Goal: Information Seeking & Learning: Learn about a topic

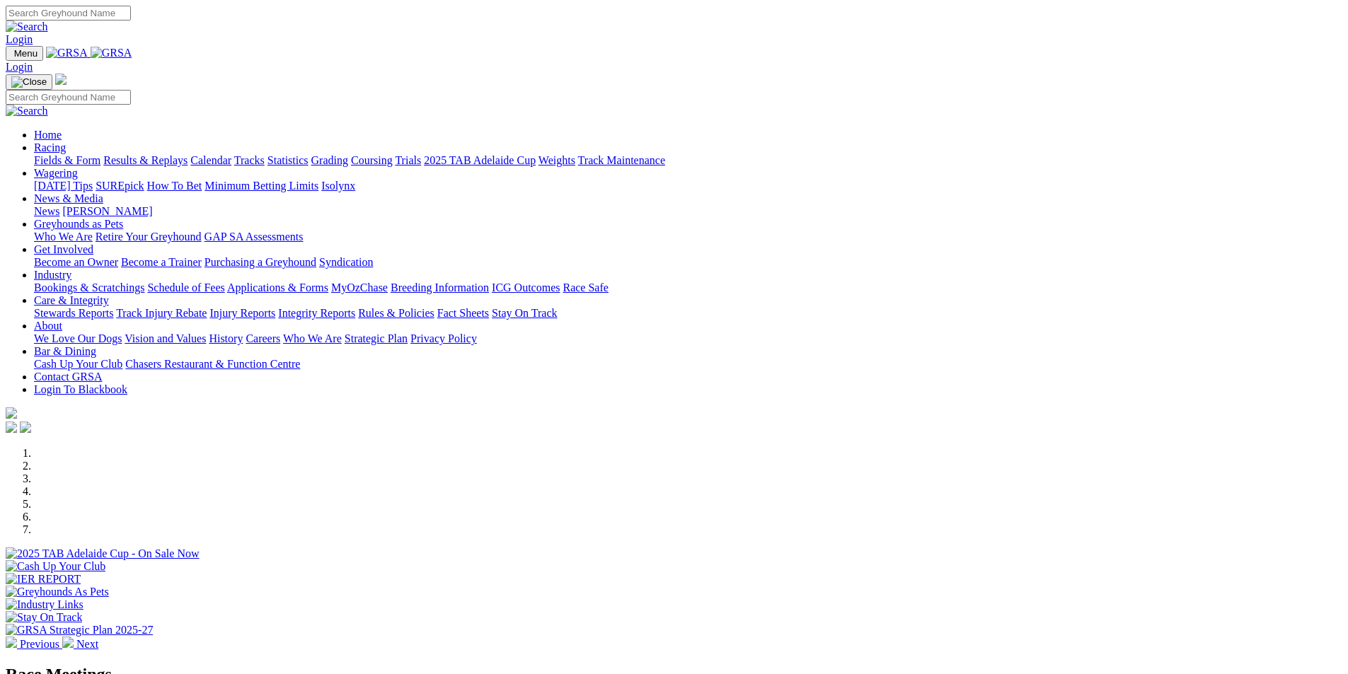
scroll to position [495, 0]
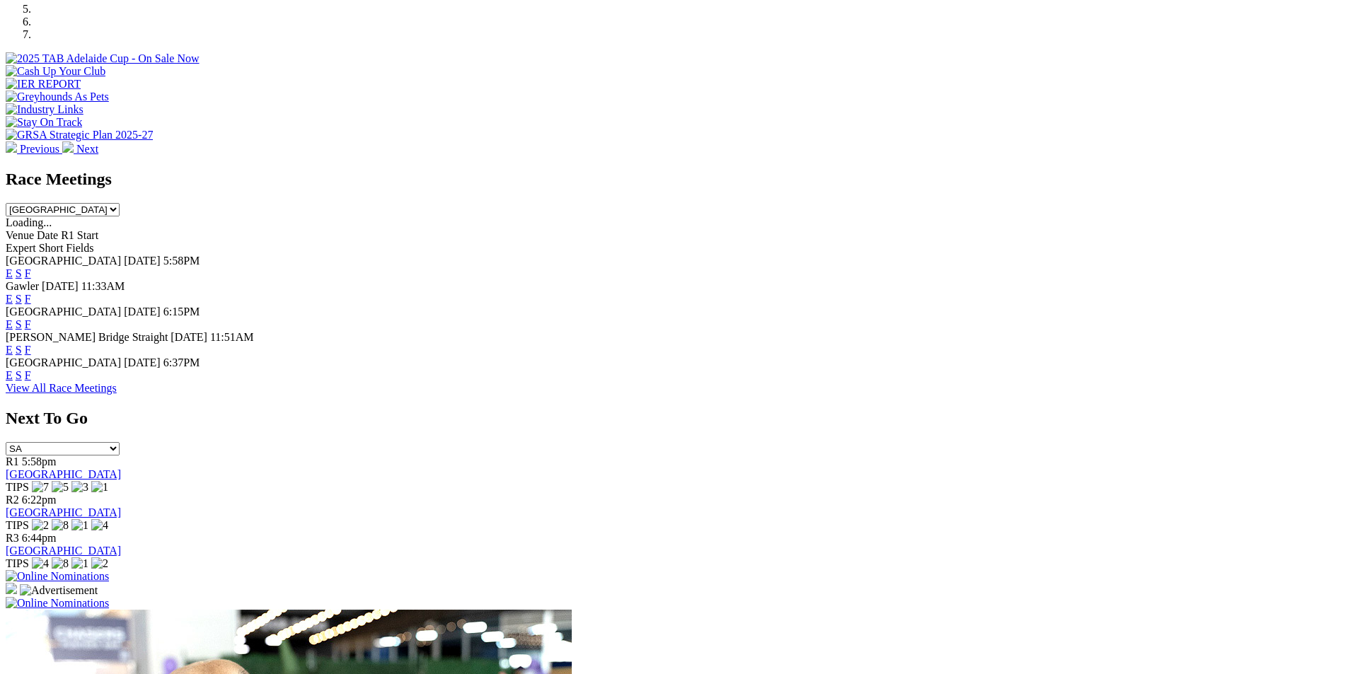
click at [120, 203] on select "[GEOGRAPHIC_DATA] [GEOGRAPHIC_DATA] [GEOGRAPHIC_DATA] [GEOGRAPHIC_DATA] [GEOGRA…" at bounding box center [63, 209] width 114 height 13
select select "QLD"
click at [120, 203] on select "South Australia New South Wales Northern Territory Queensland Tasmania Victoria…" at bounding box center [63, 209] width 114 height 13
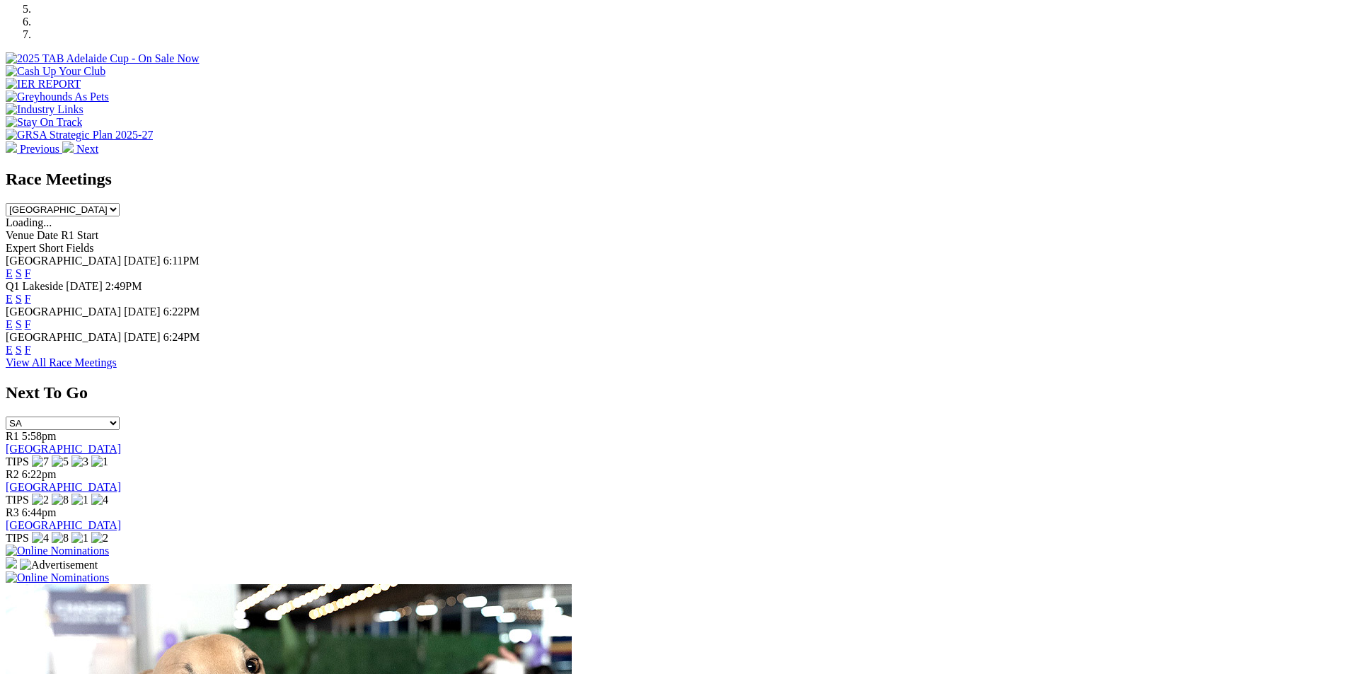
click at [31, 293] on link "F" at bounding box center [28, 299] width 6 height 12
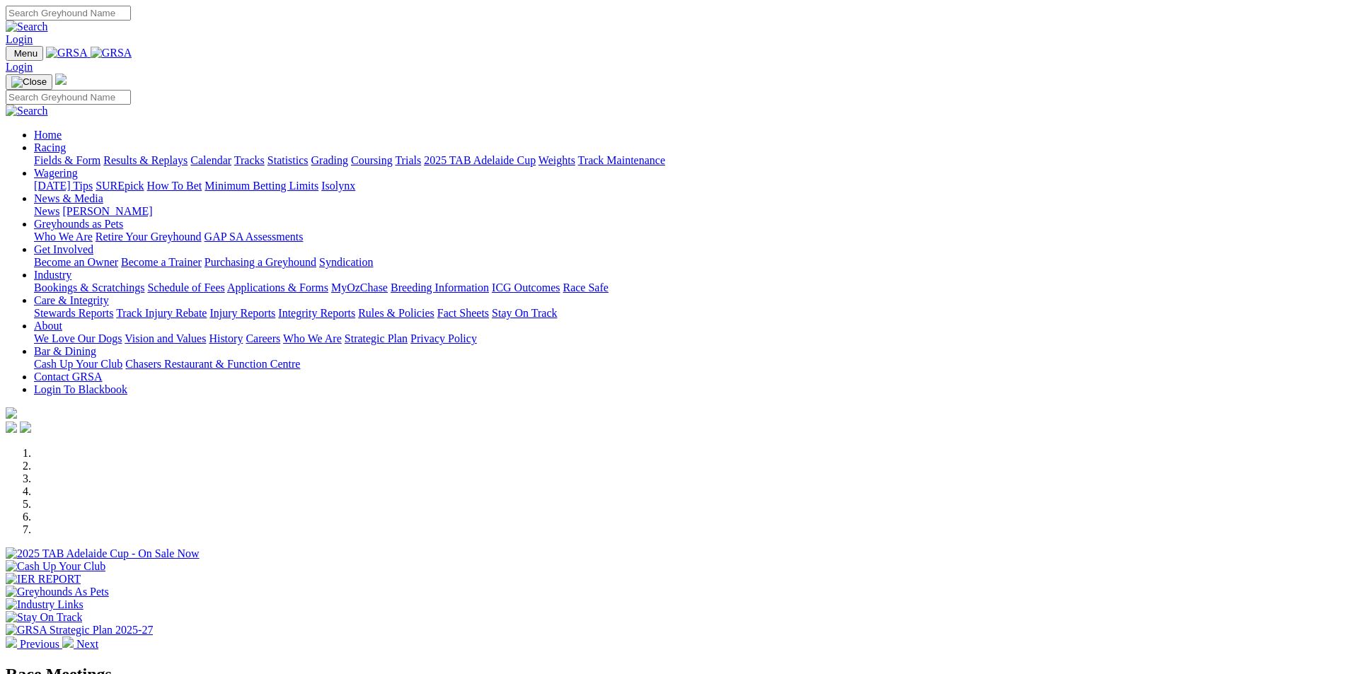
scroll to position [495, 0]
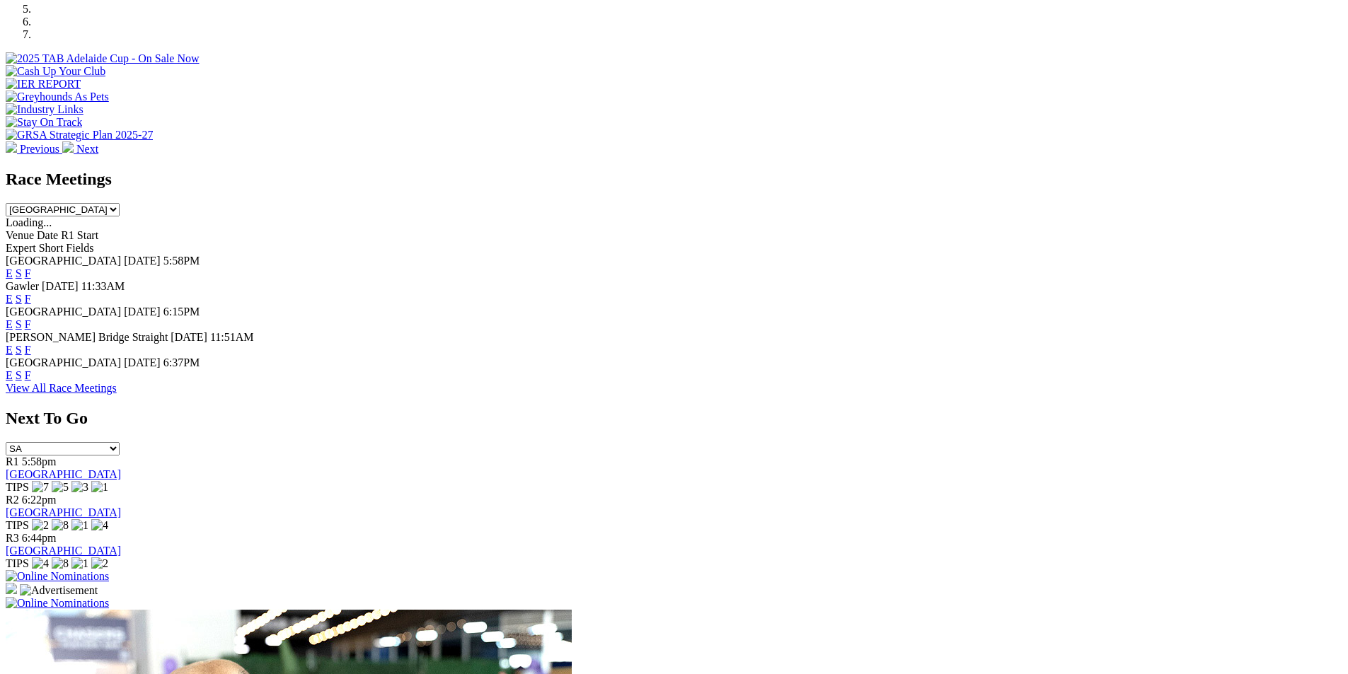
click at [120, 203] on select "South Australia New South Wales Northern Territory Queensland Tasmania Victoria…" at bounding box center [63, 209] width 114 height 13
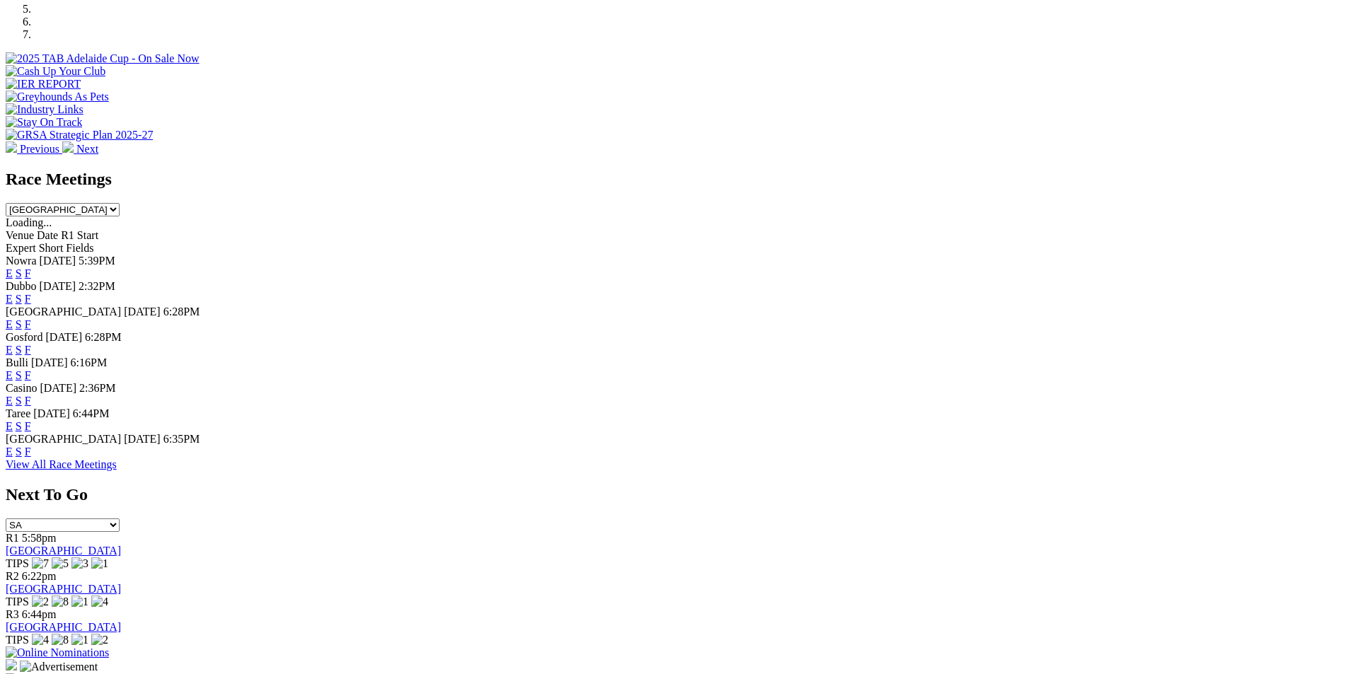
click at [120, 203] on select "South Australia New South Wales Northern Territory Queensland Tasmania Victoria…" at bounding box center [63, 209] width 114 height 13
select select "QLD"
click at [120, 203] on select "South Australia New South Wales Northern Territory Queensland Tasmania Victoria…" at bounding box center [63, 209] width 114 height 13
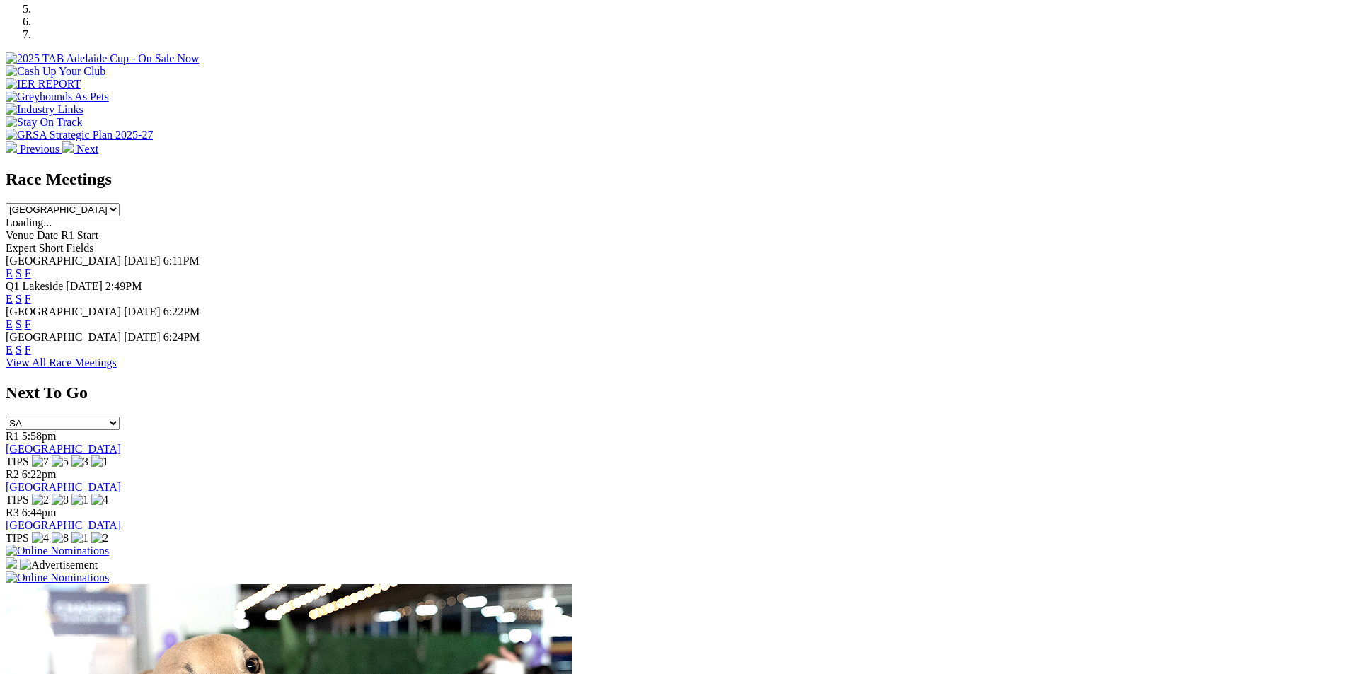
click at [31, 267] on link "F" at bounding box center [28, 273] width 6 height 12
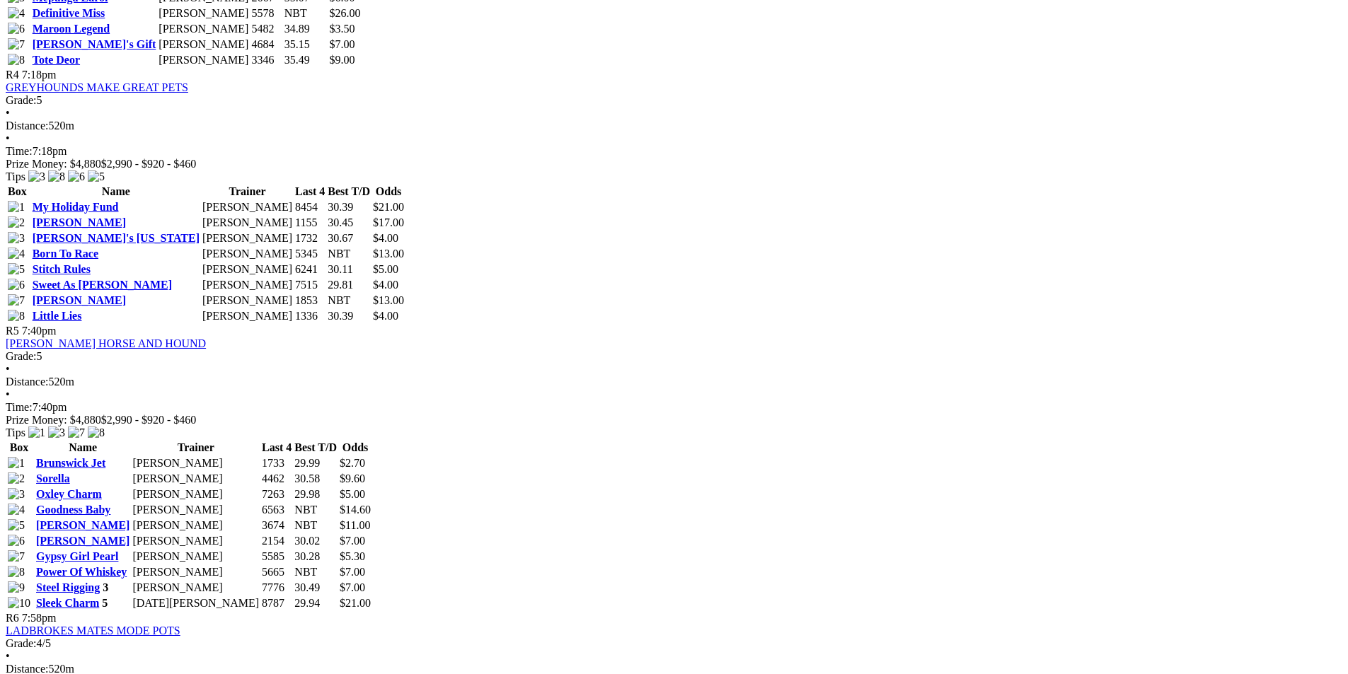
scroll to position [1415, 0]
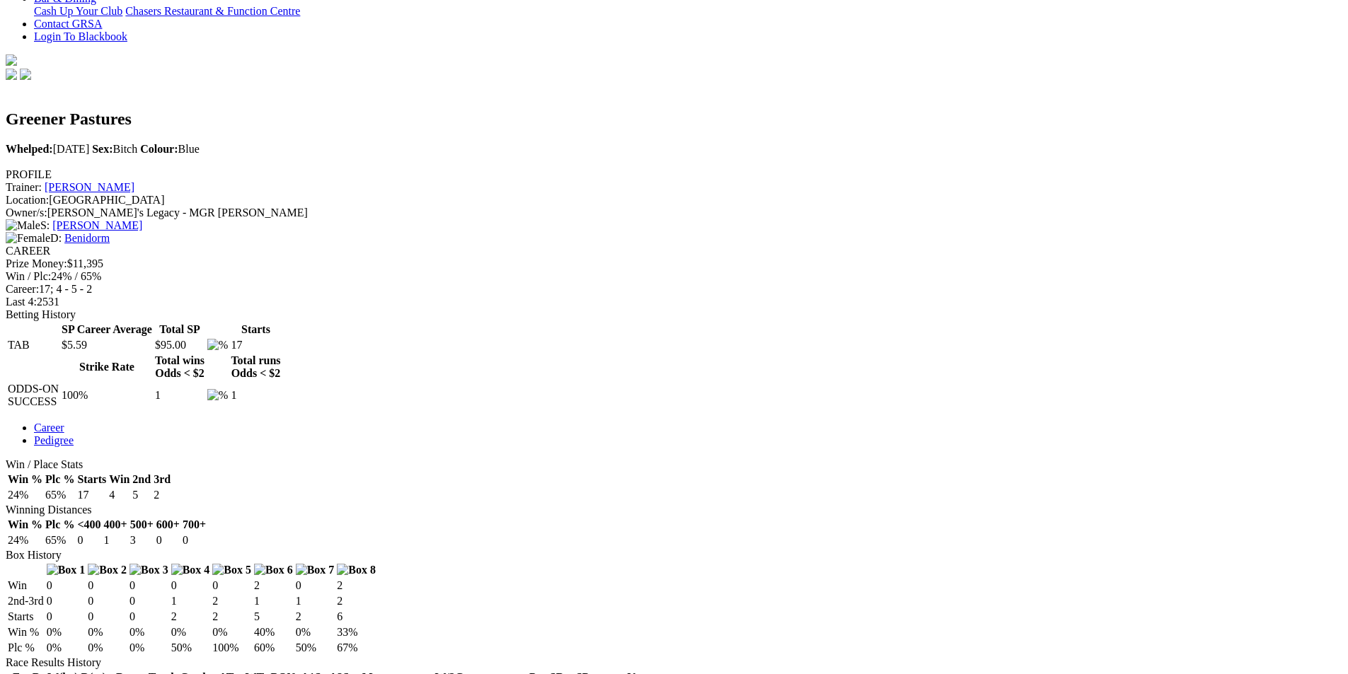
scroll to position [637, 0]
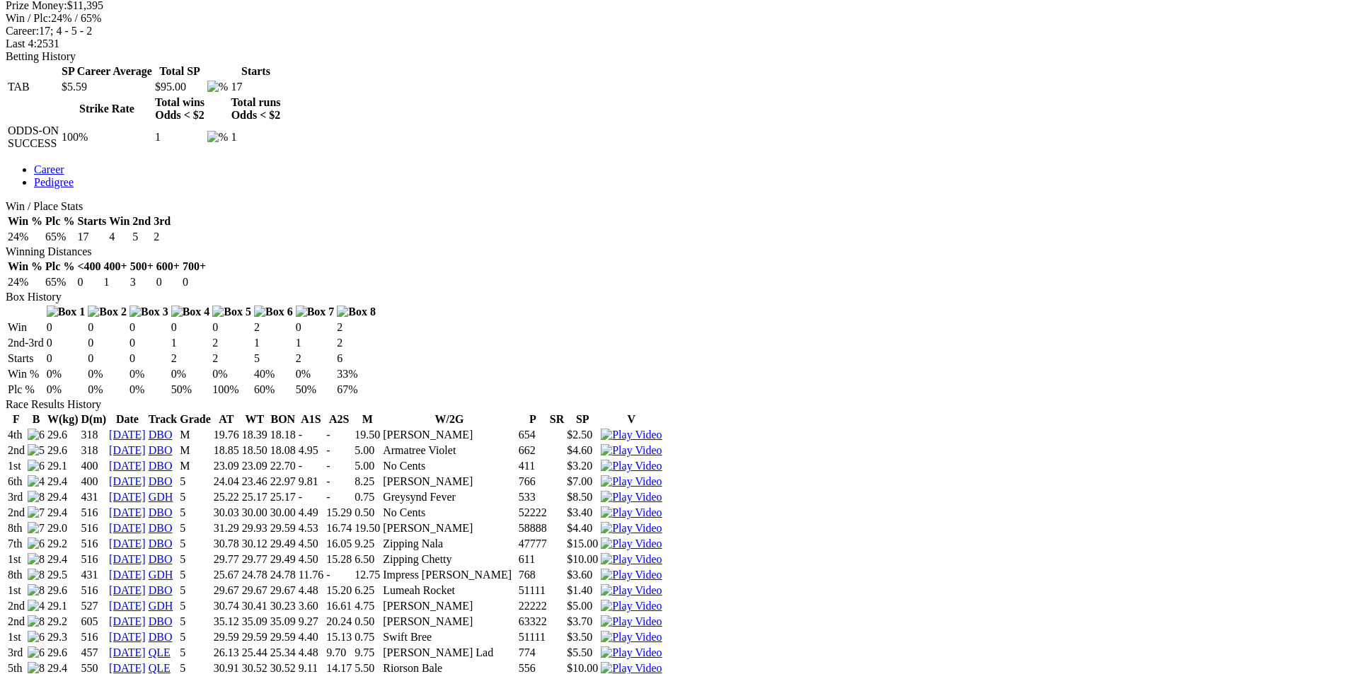
click at [662, 674] on img at bounding box center [631, 684] width 61 height 13
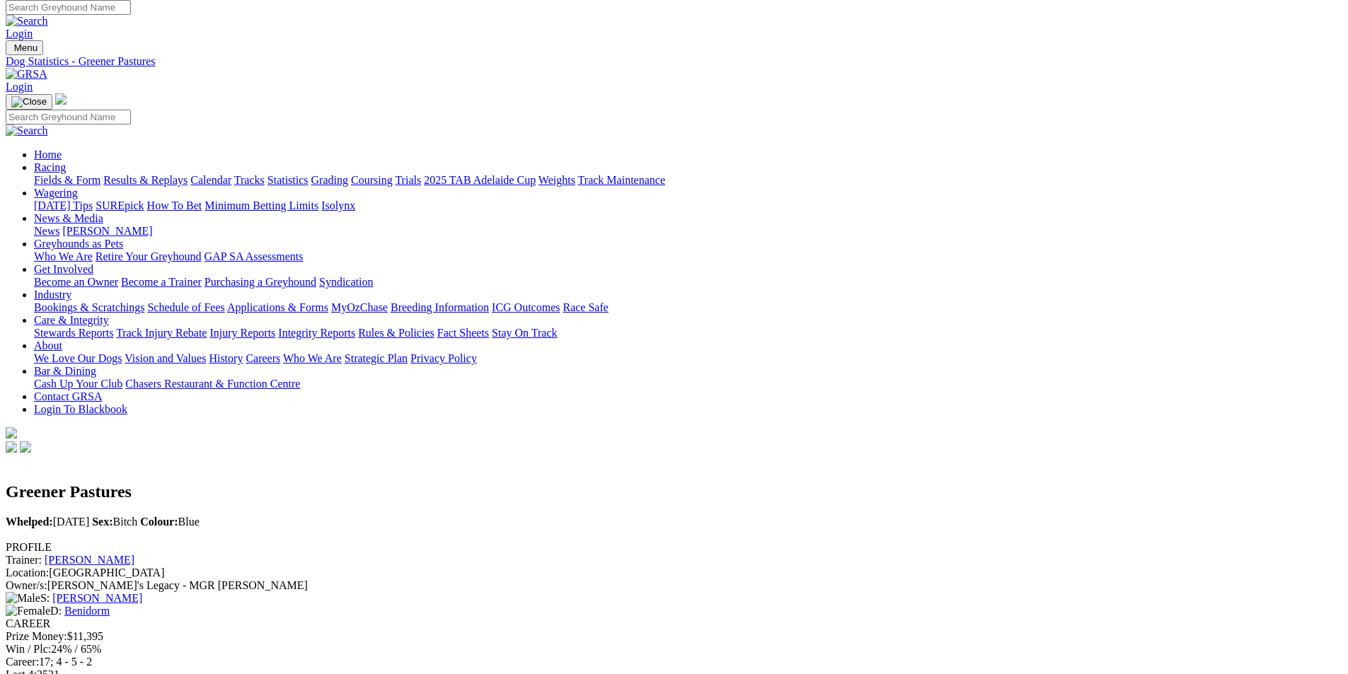
scroll to position [0, 0]
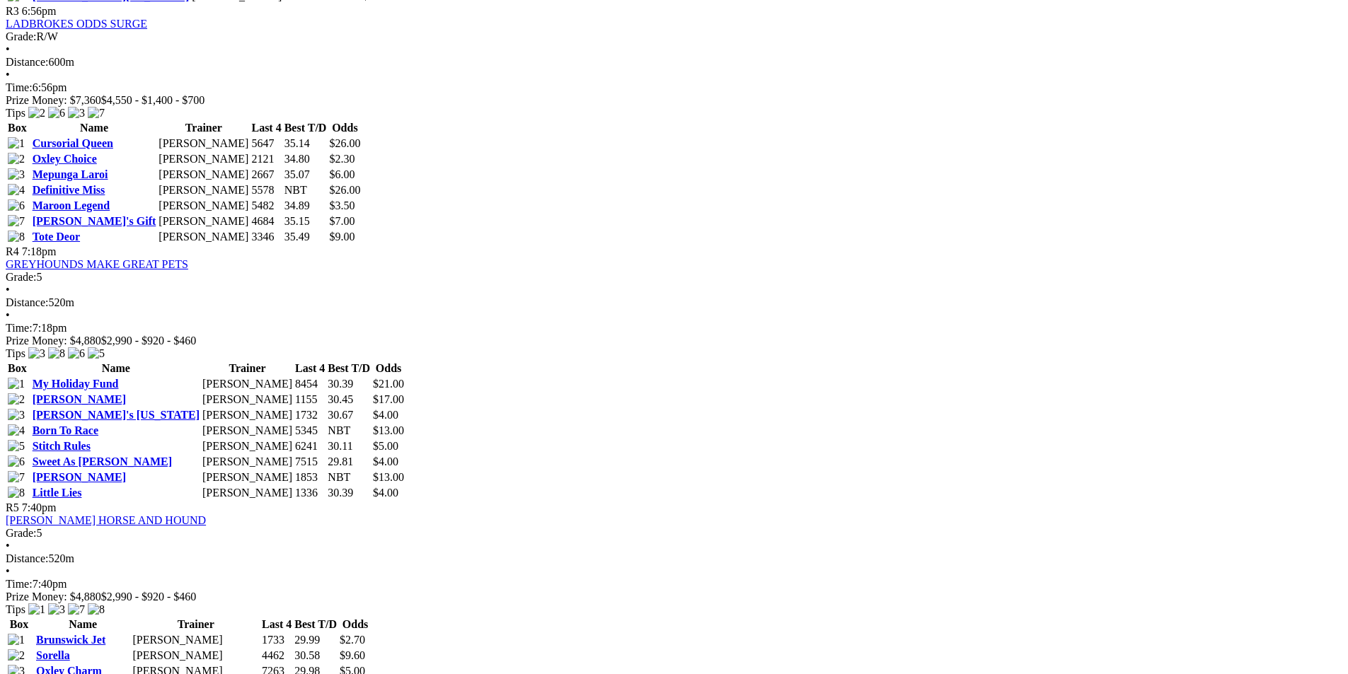
scroll to position [1274, 0]
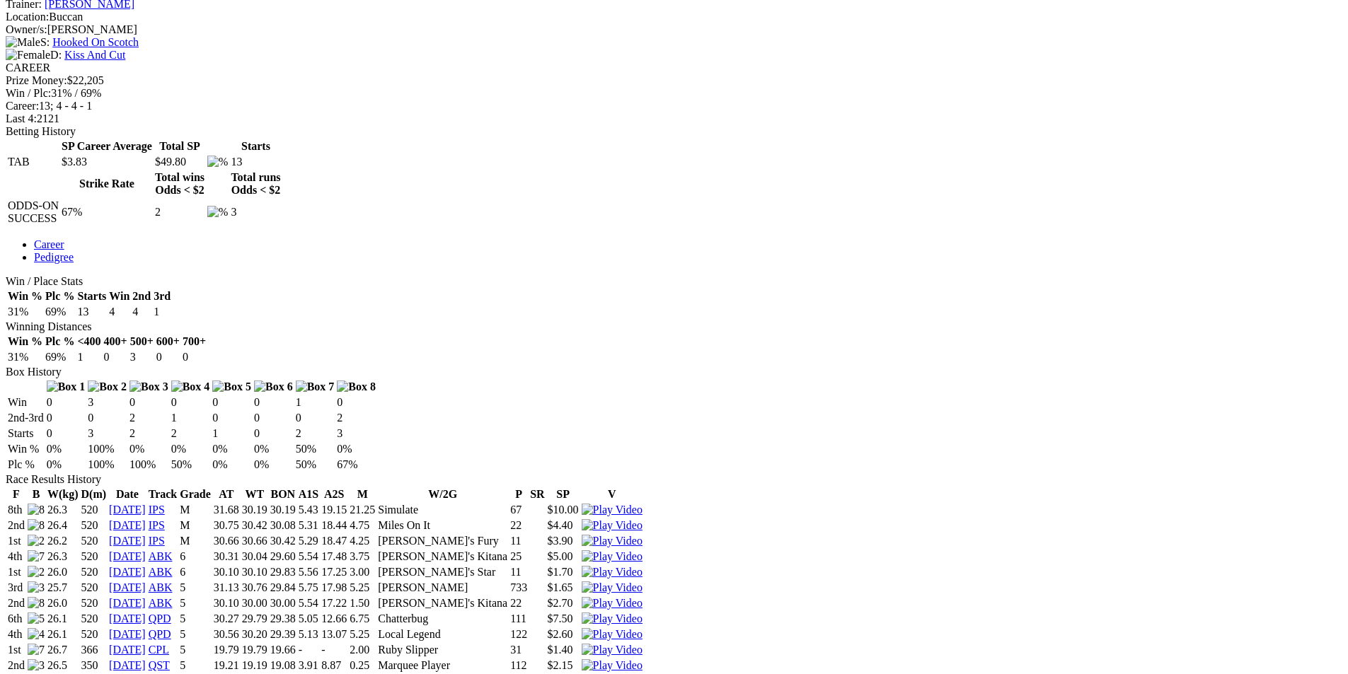
scroll to position [566, 0]
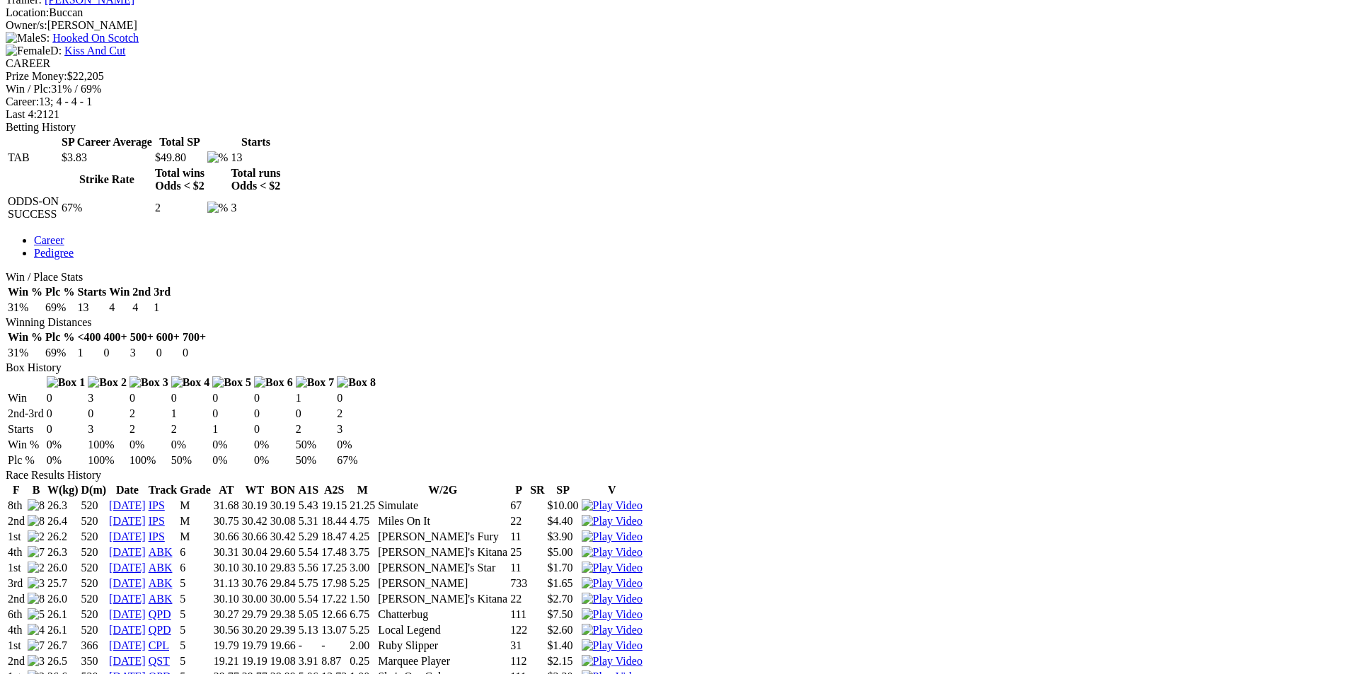
drag, startPoint x: 835, startPoint y: 38, endPoint x: 812, endPoint y: 66, distance: 36.2
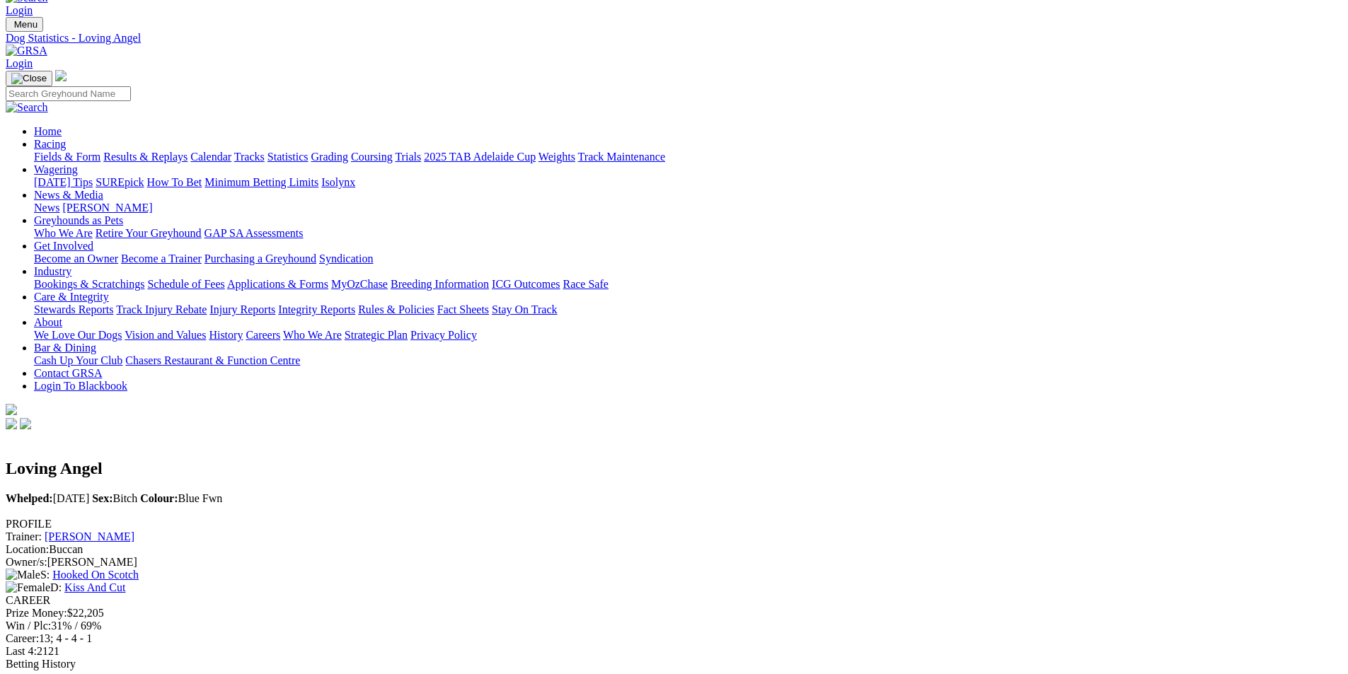
scroll to position [0, 0]
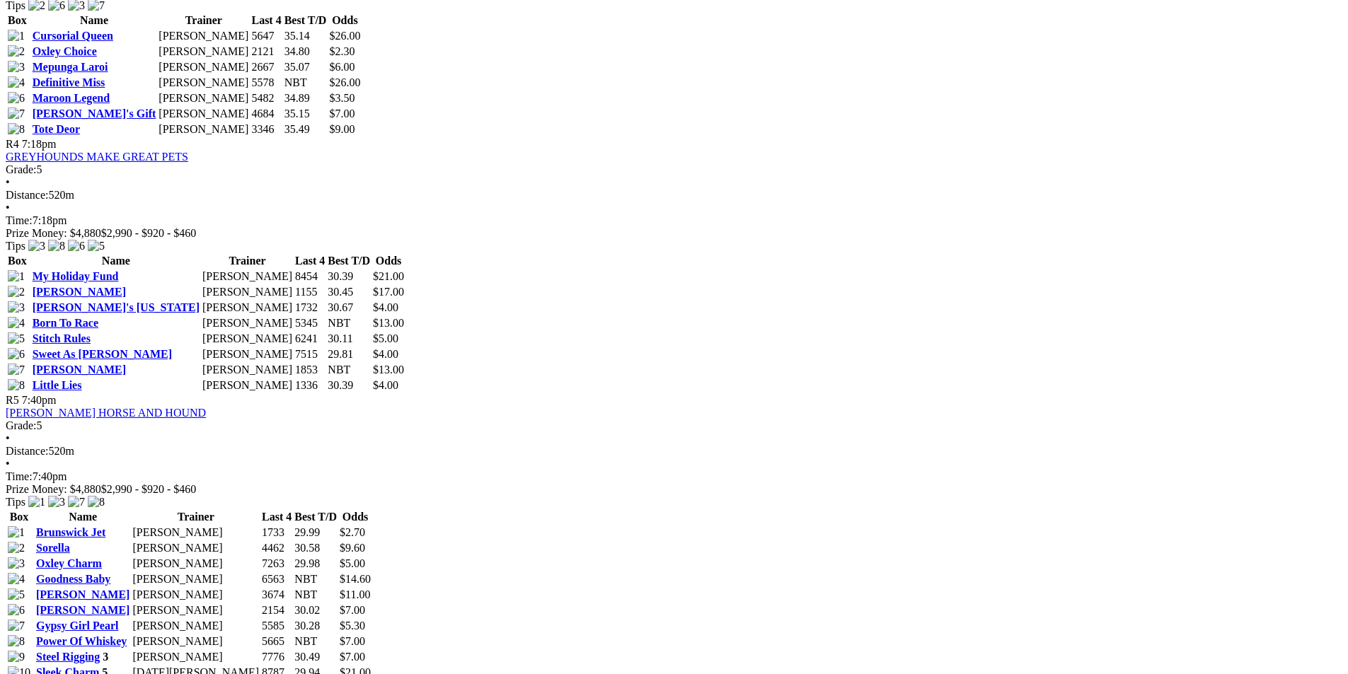
scroll to position [1415, 0]
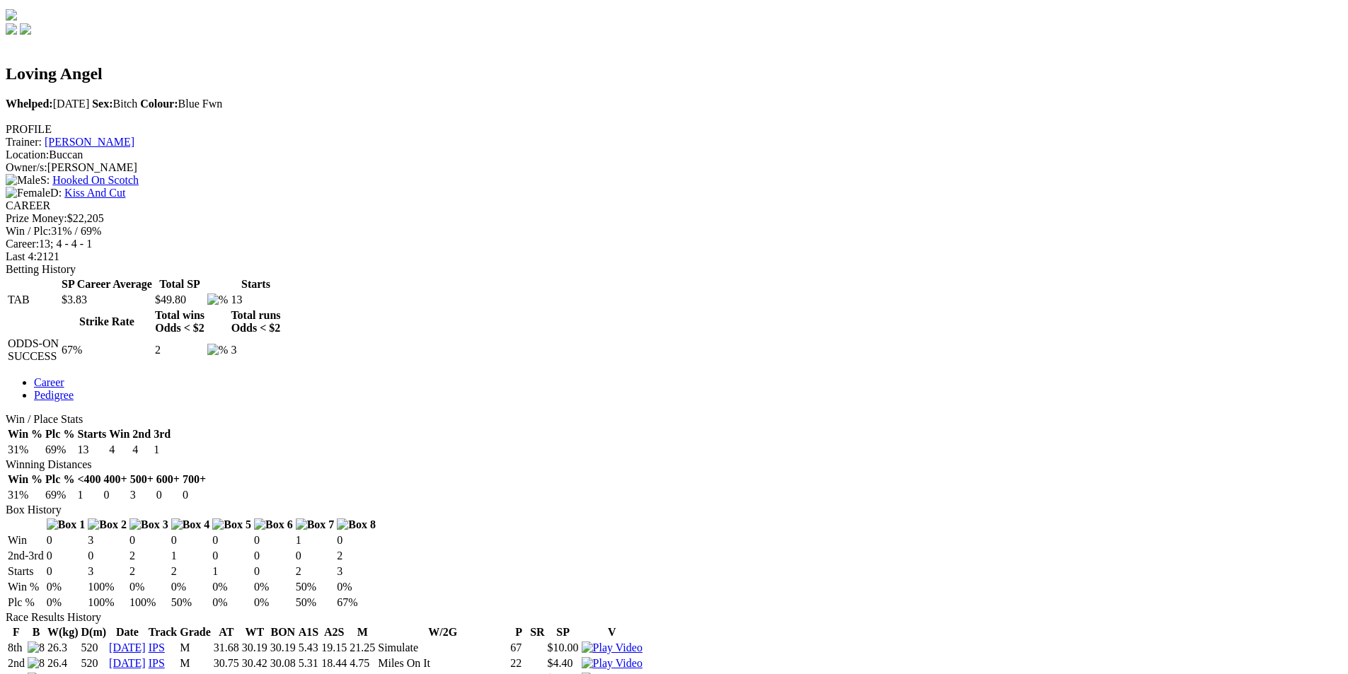
scroll to position [425, 0]
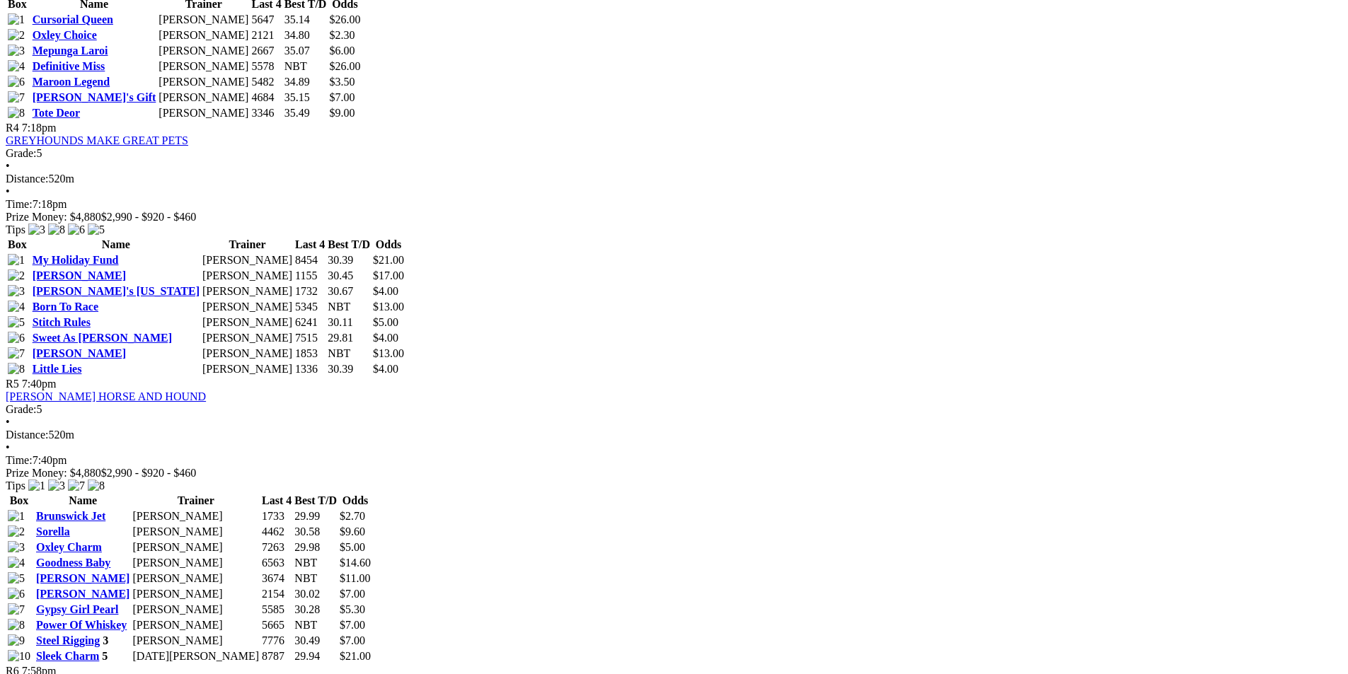
scroll to position [1415, 0]
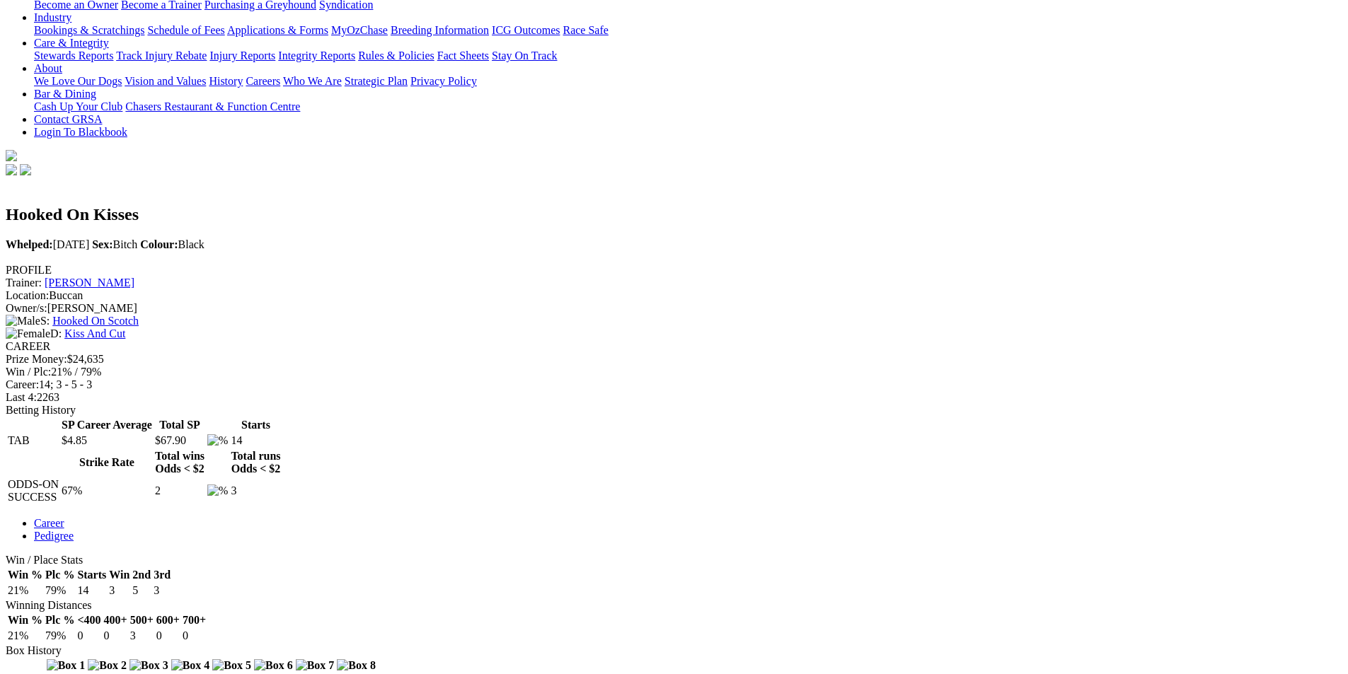
scroll to position [495, 0]
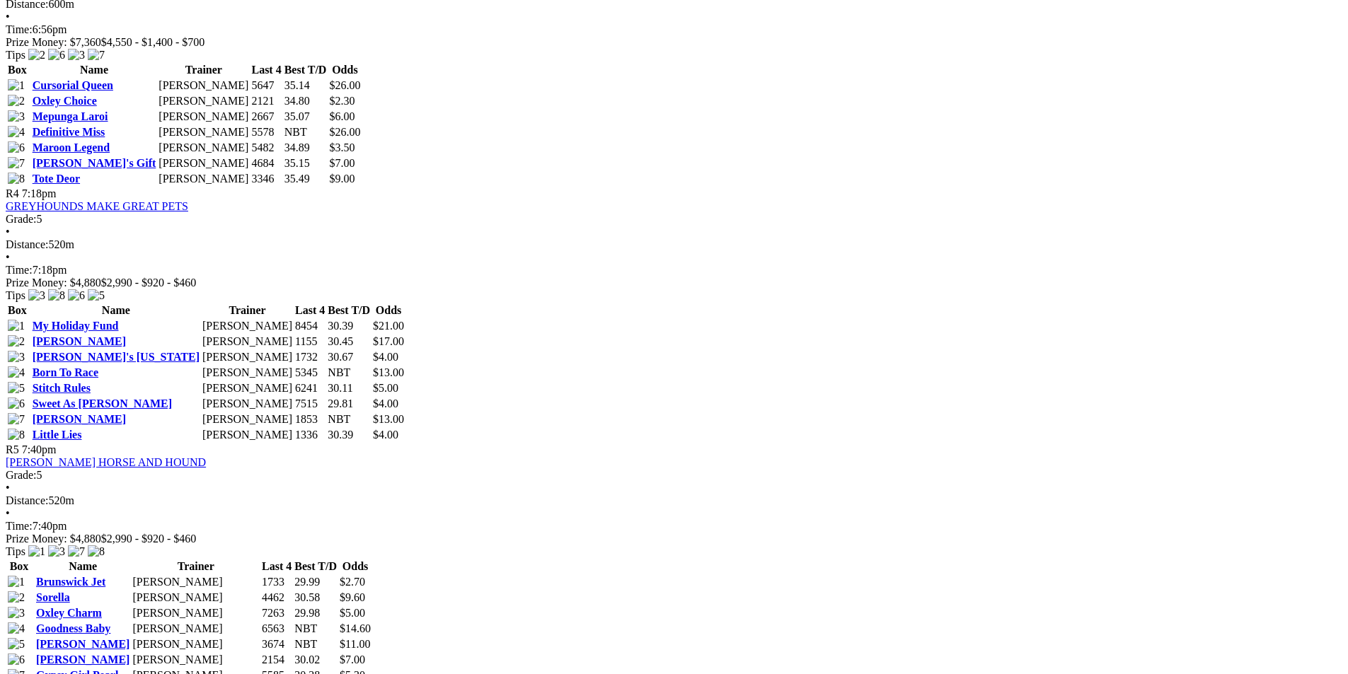
scroll to position [1344, 0]
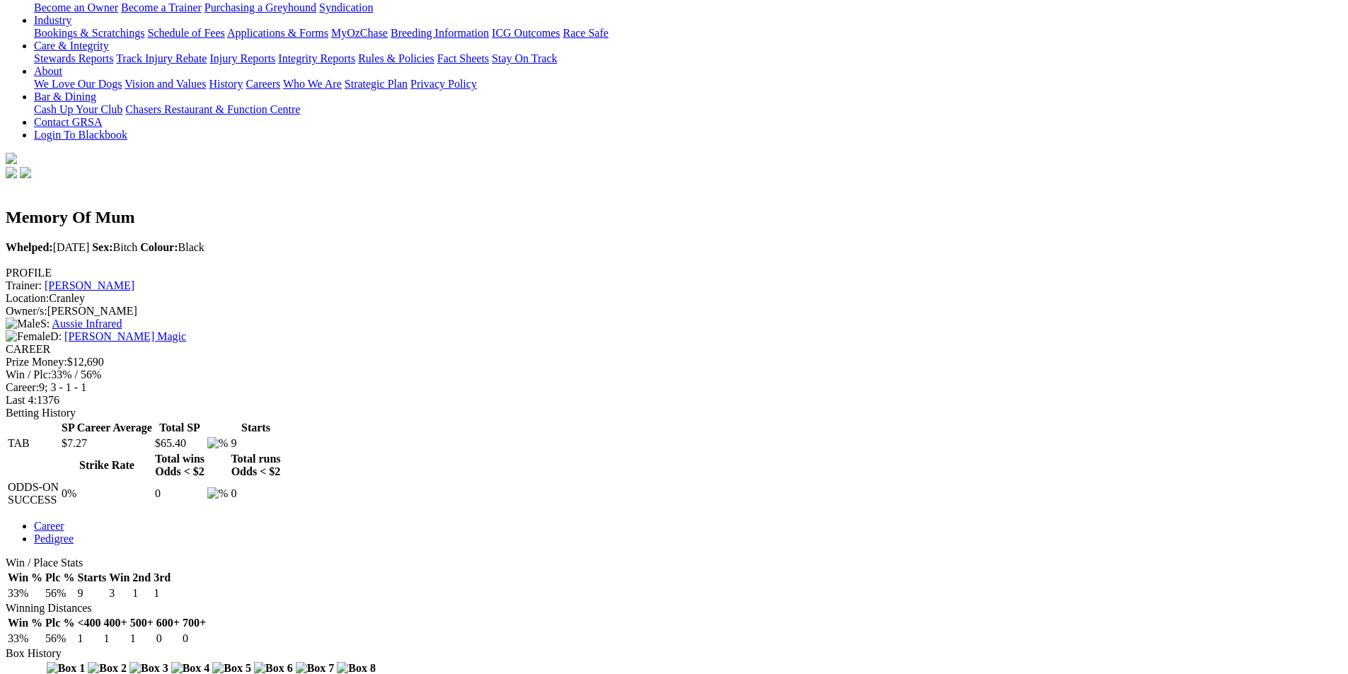
scroll to position [283, 0]
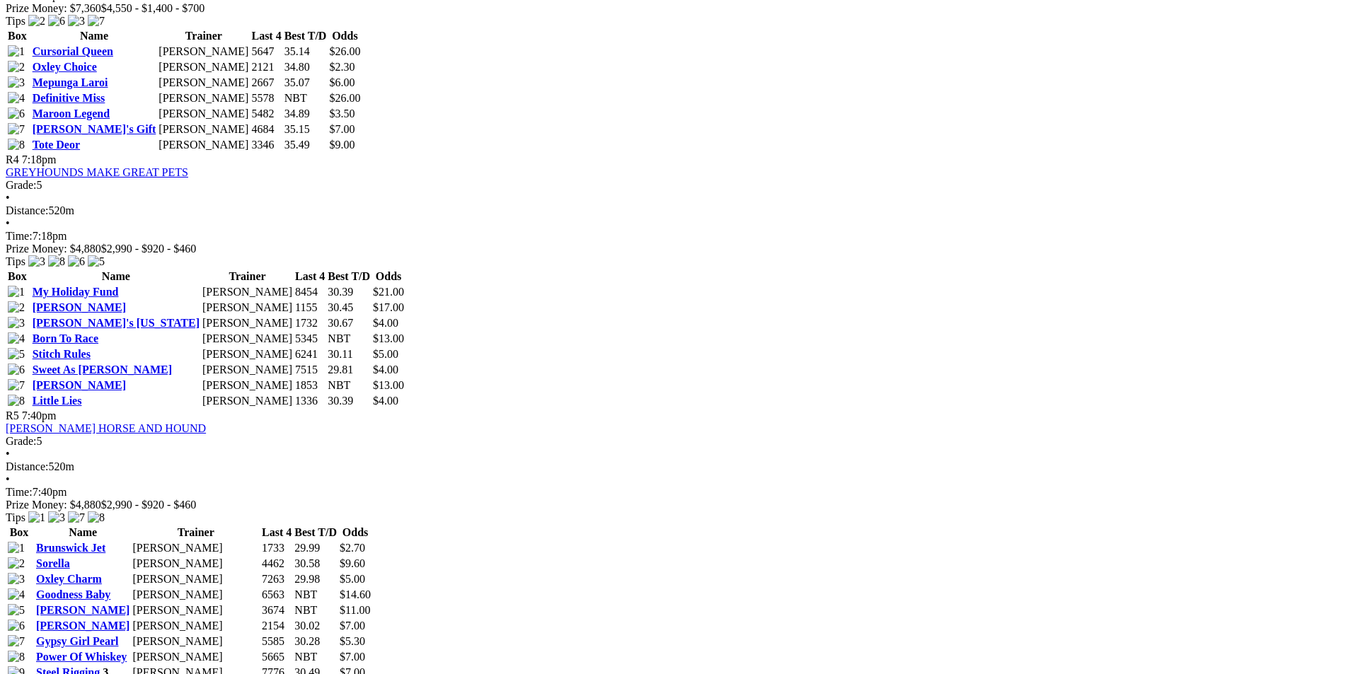
scroll to position [1344, 0]
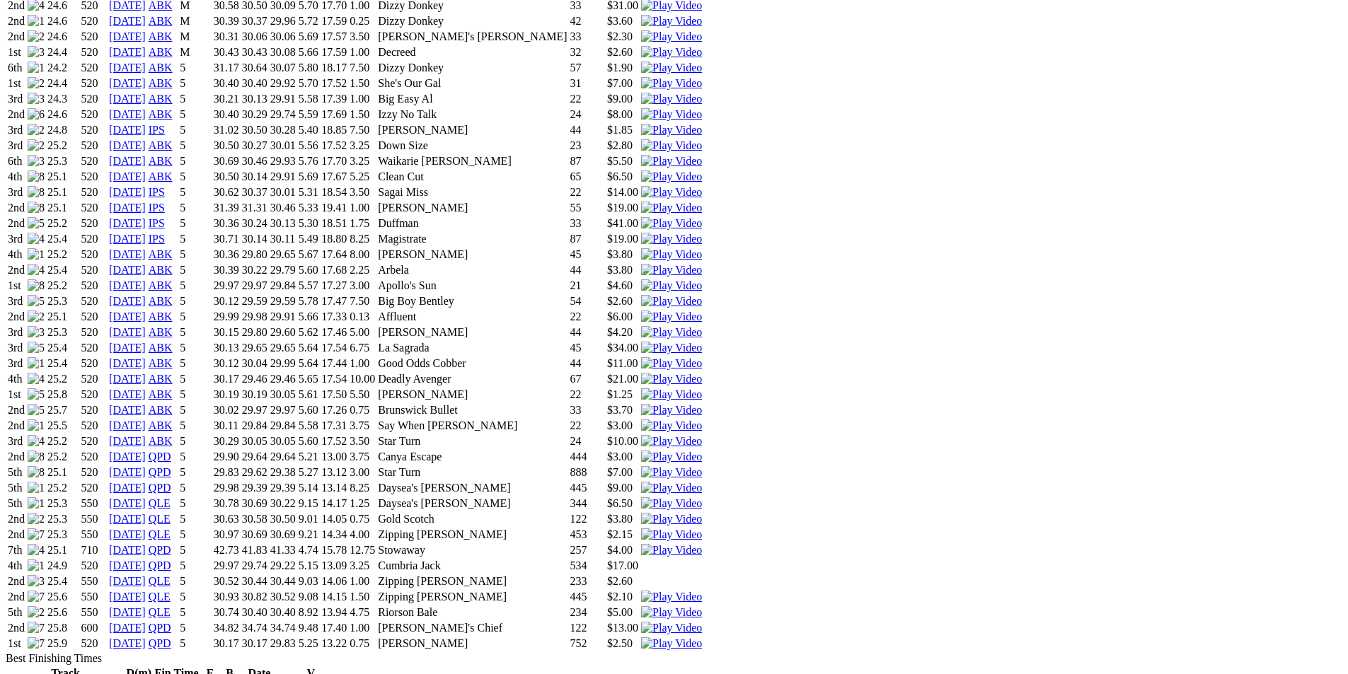
scroll to position [1132, 0]
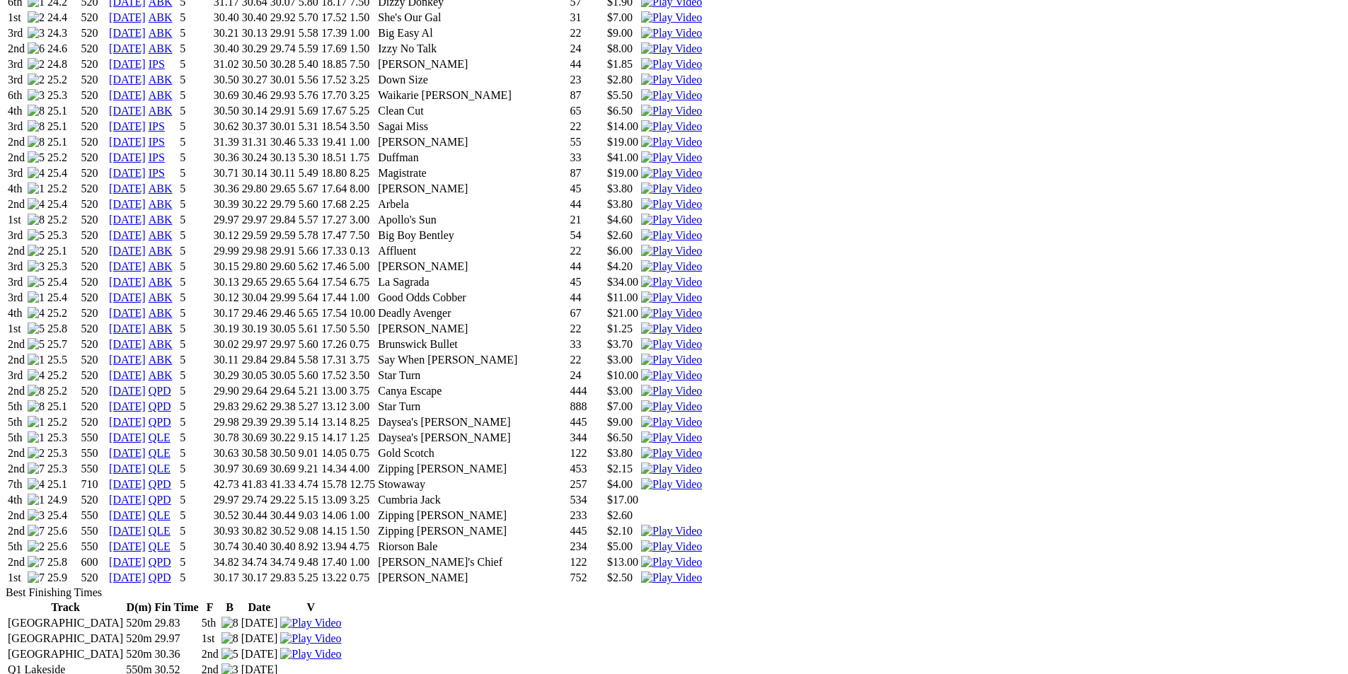
click at [702, 572] on img at bounding box center [671, 578] width 61 height 13
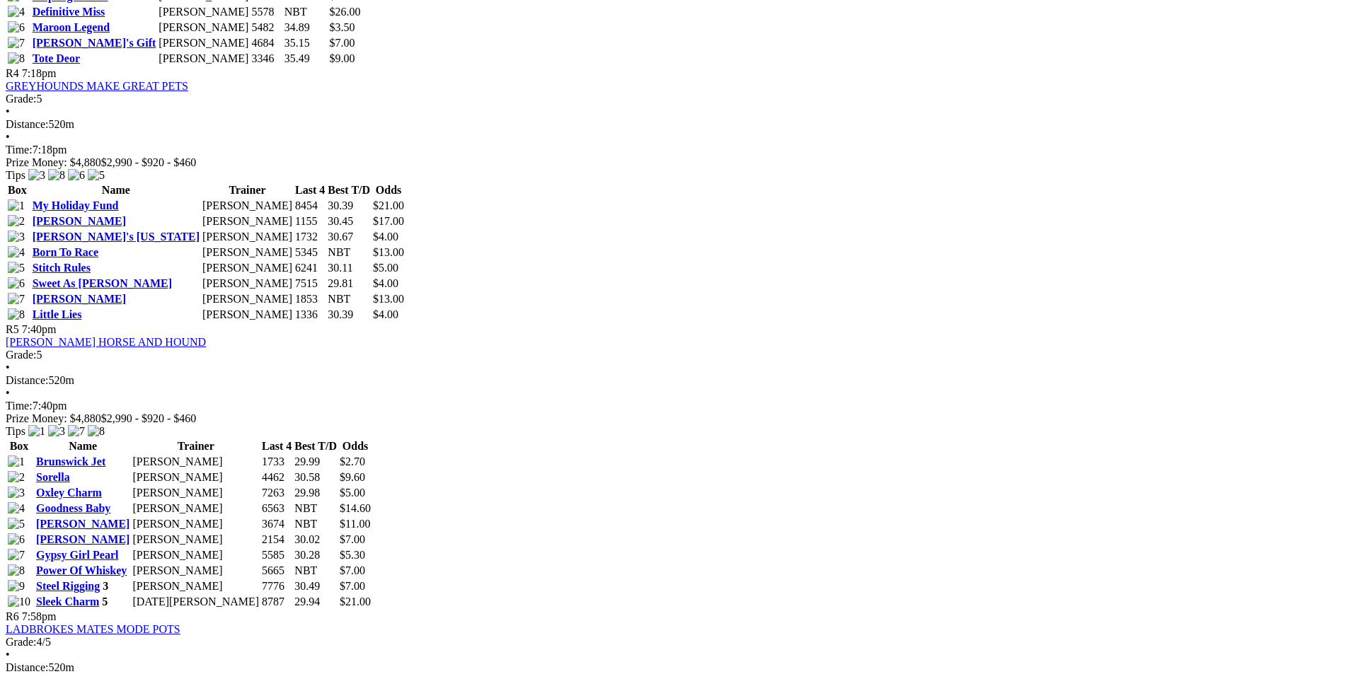
scroll to position [1415, 0]
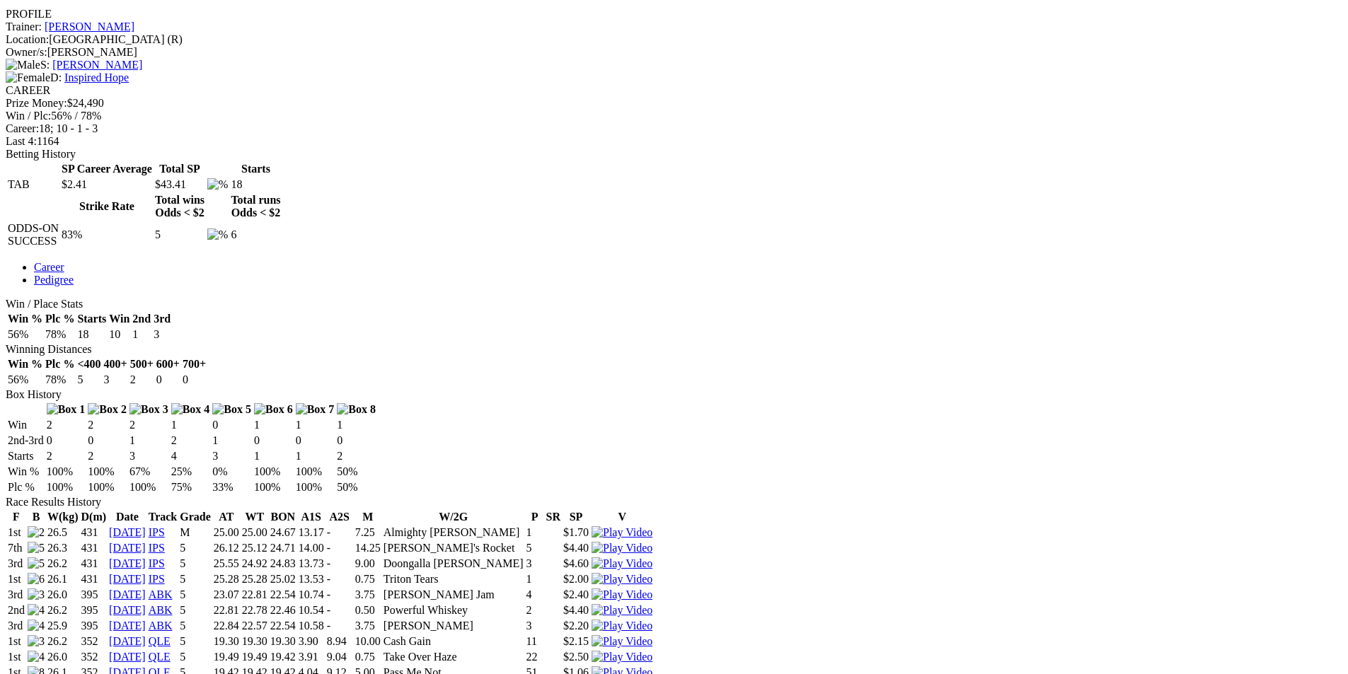
scroll to position [566, 0]
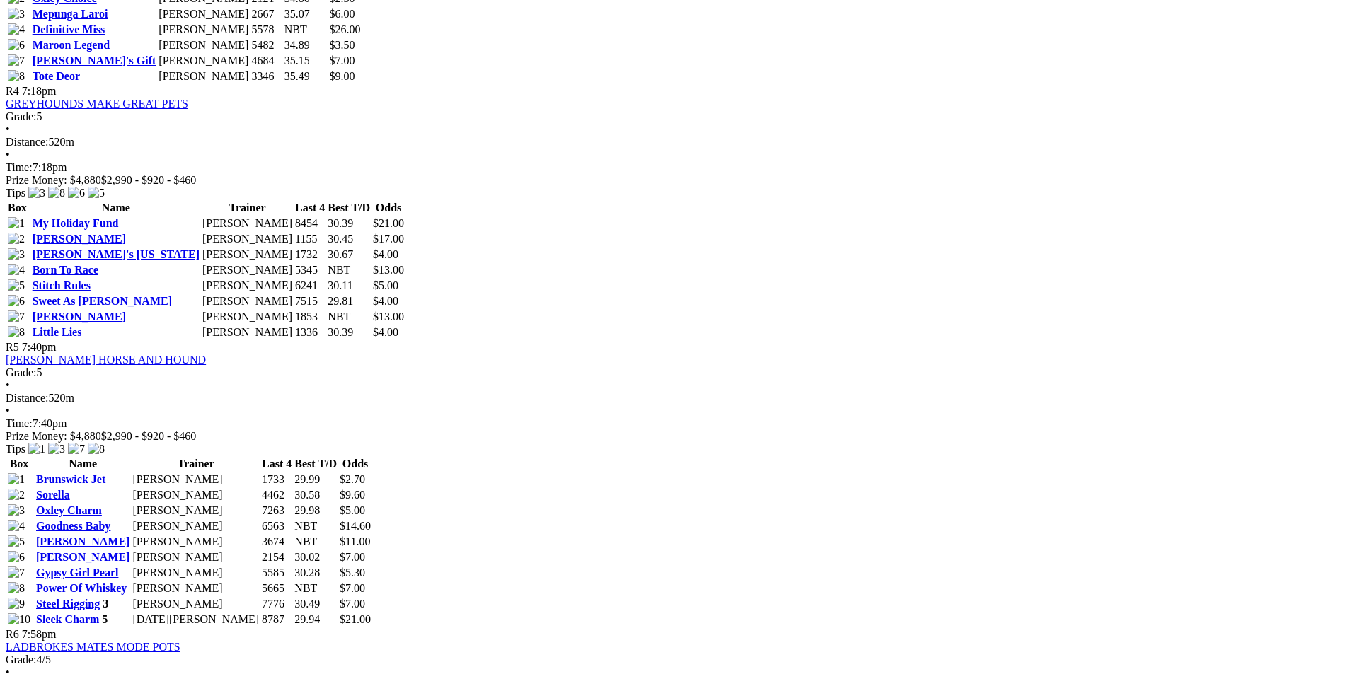
scroll to position [1415, 0]
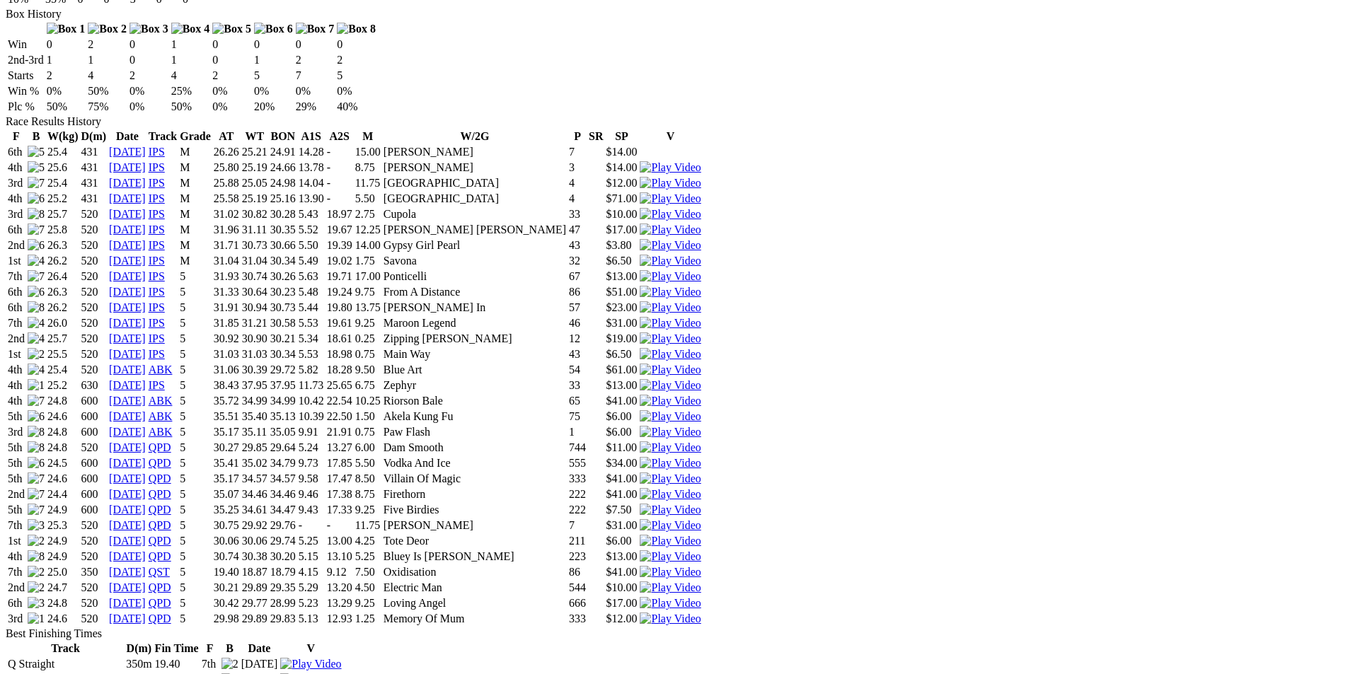
scroll to position [849, 0]
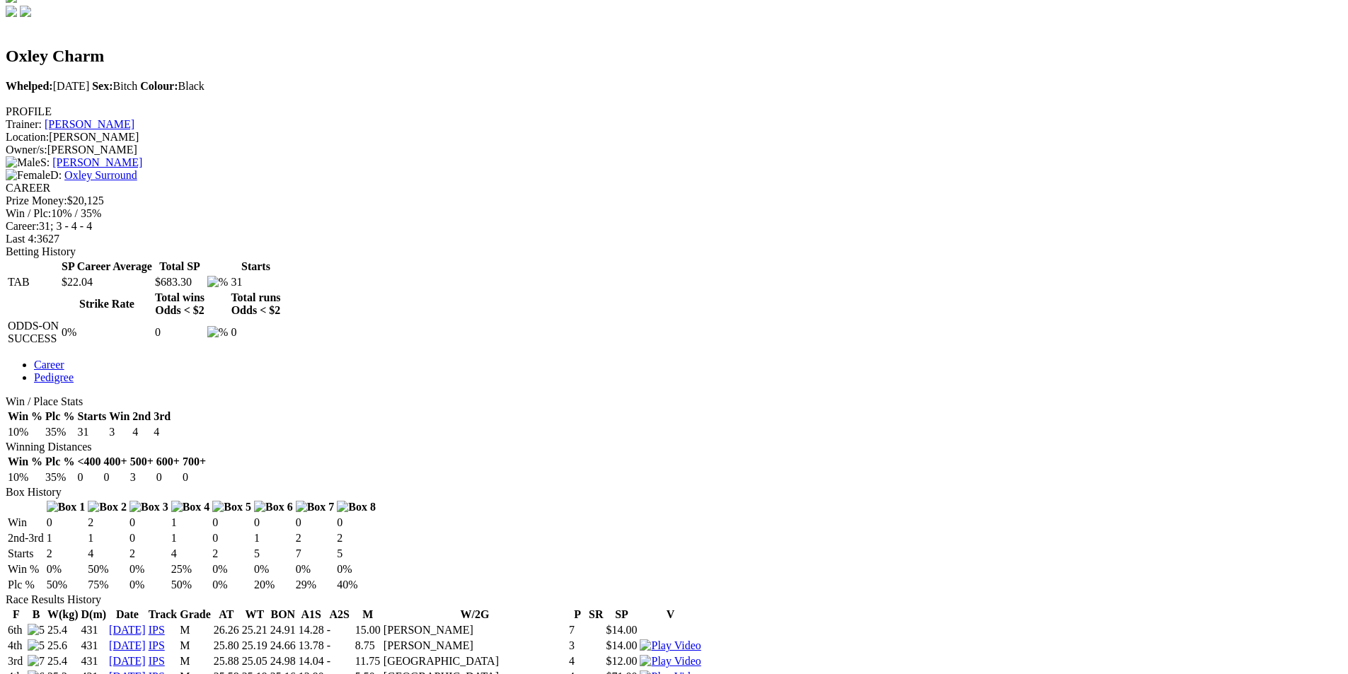
scroll to position [283, 0]
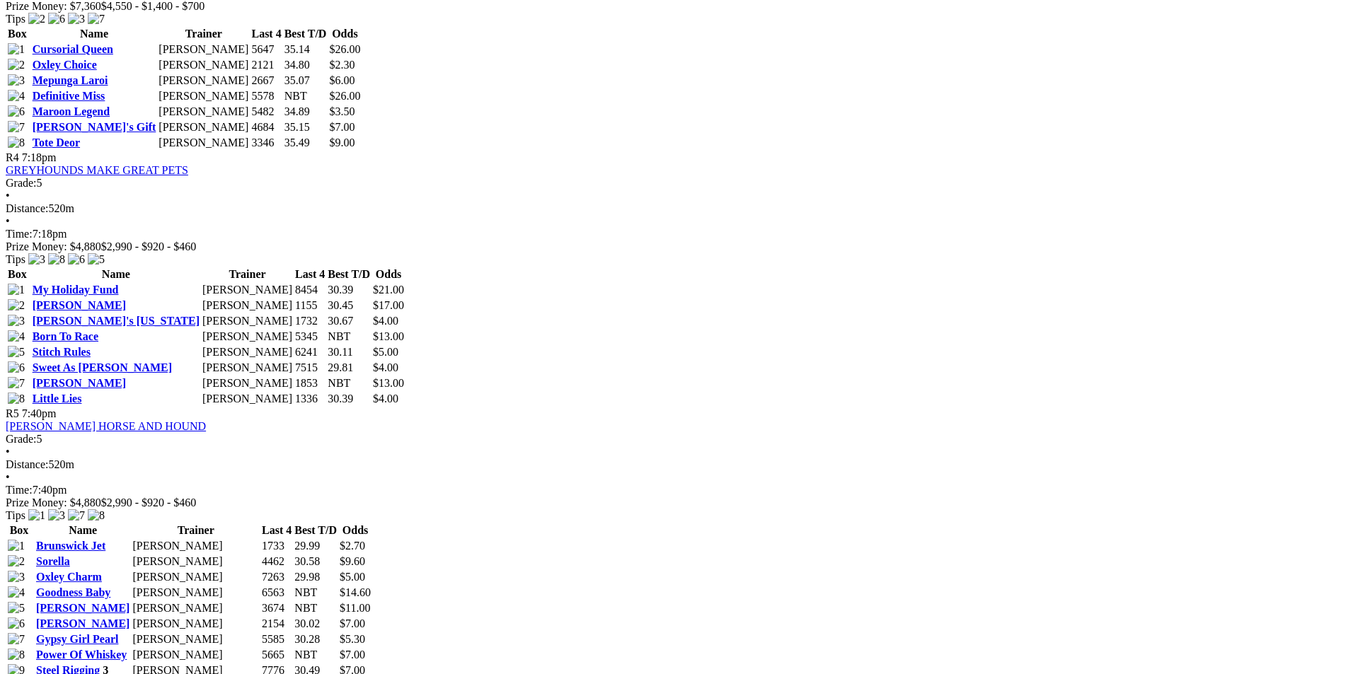
scroll to position [1344, 0]
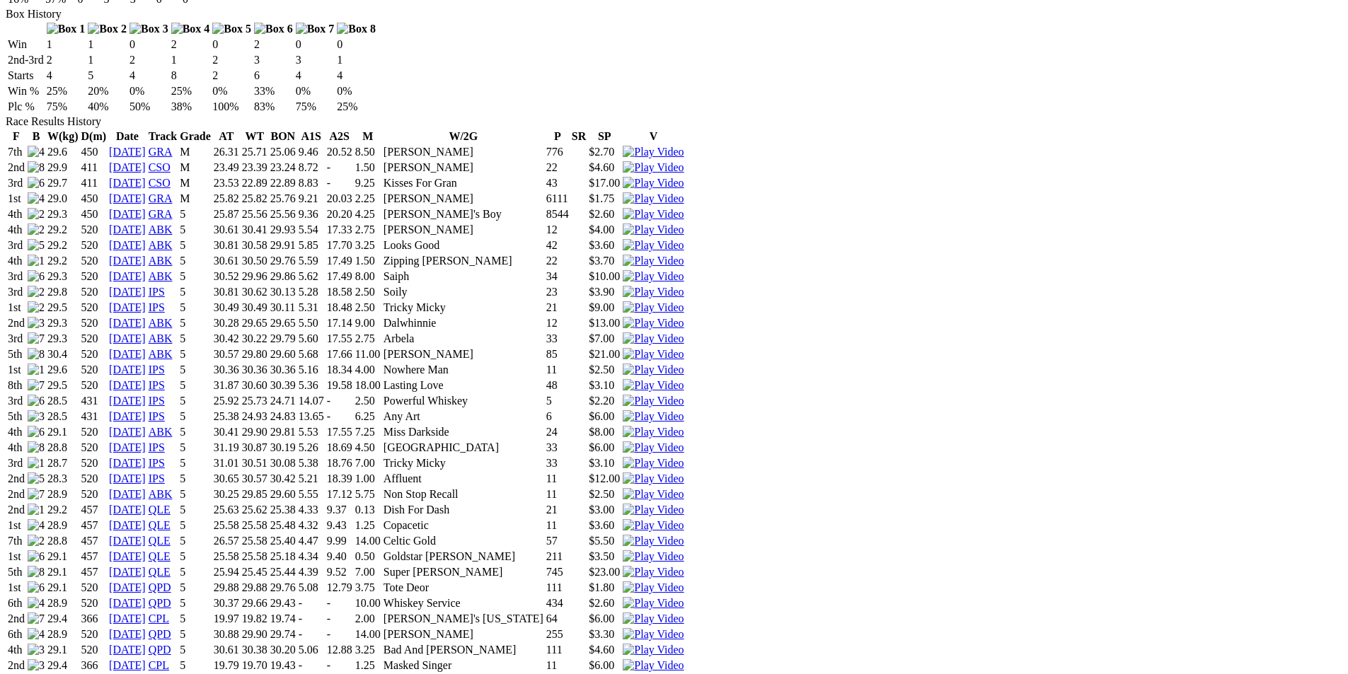
scroll to position [991, 0]
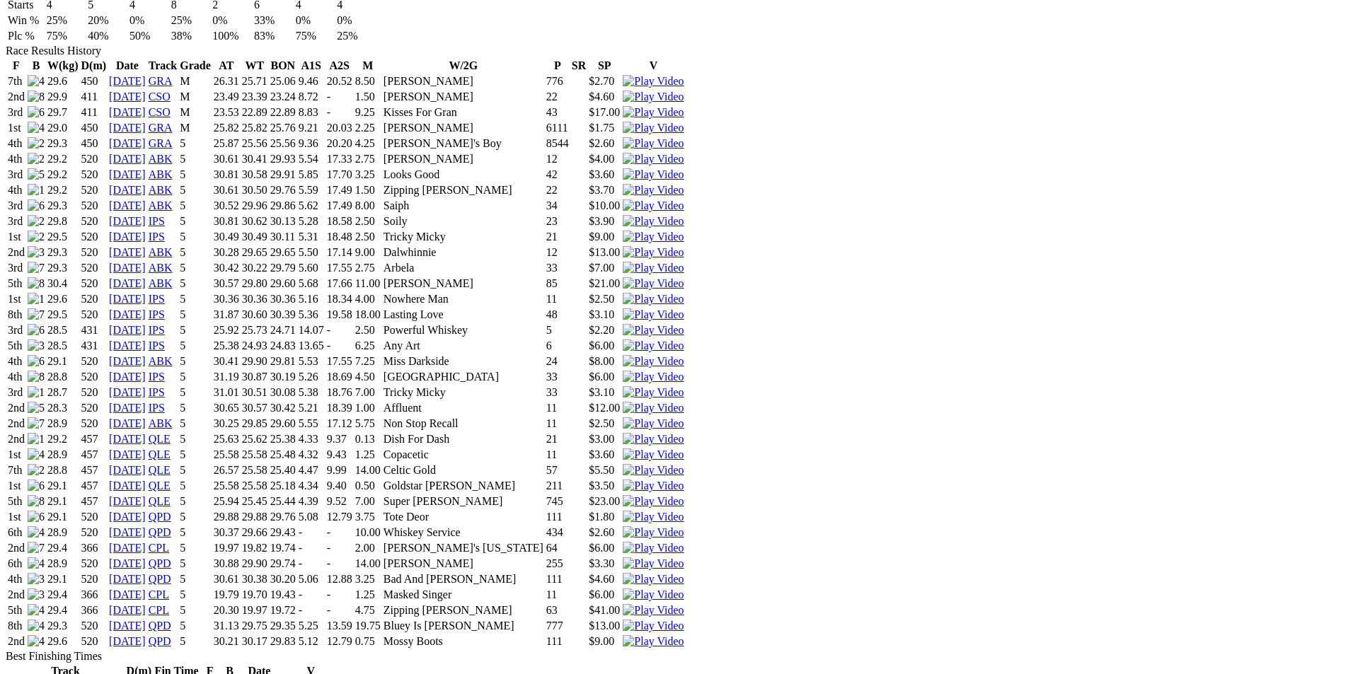
click at [684, 635] on img at bounding box center [653, 641] width 61 height 13
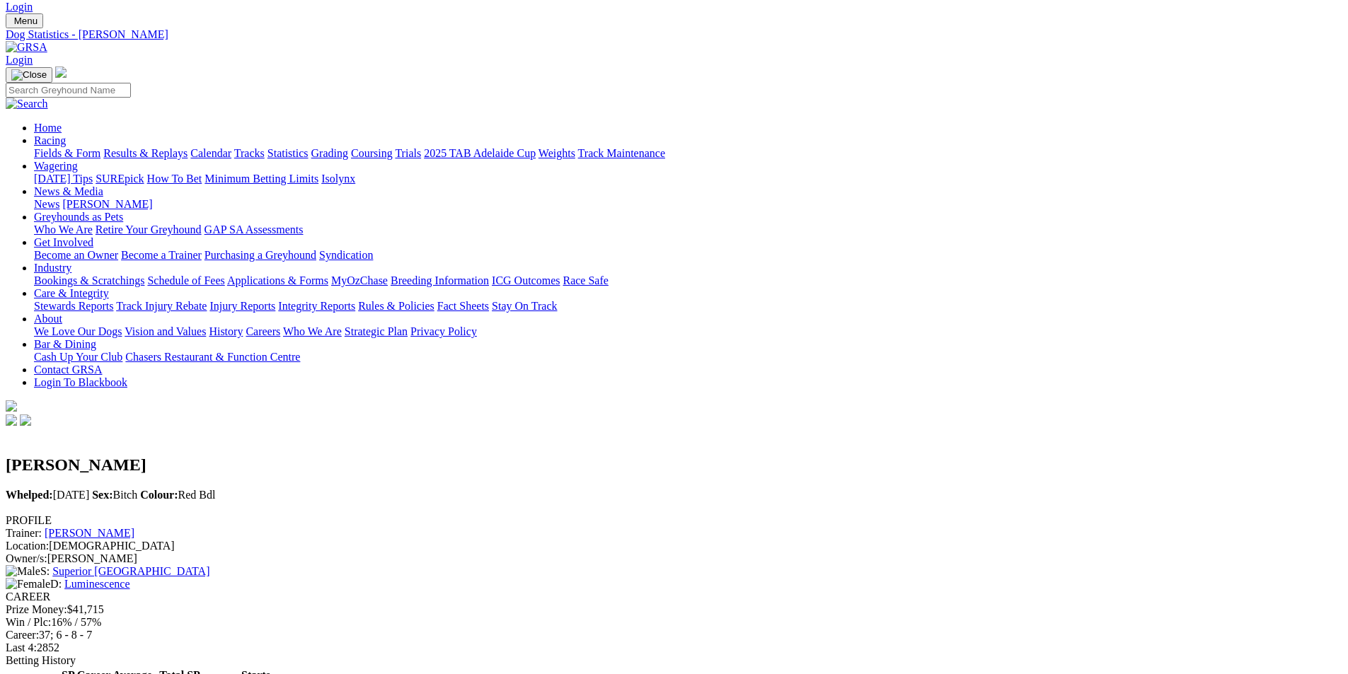
scroll to position [0, 0]
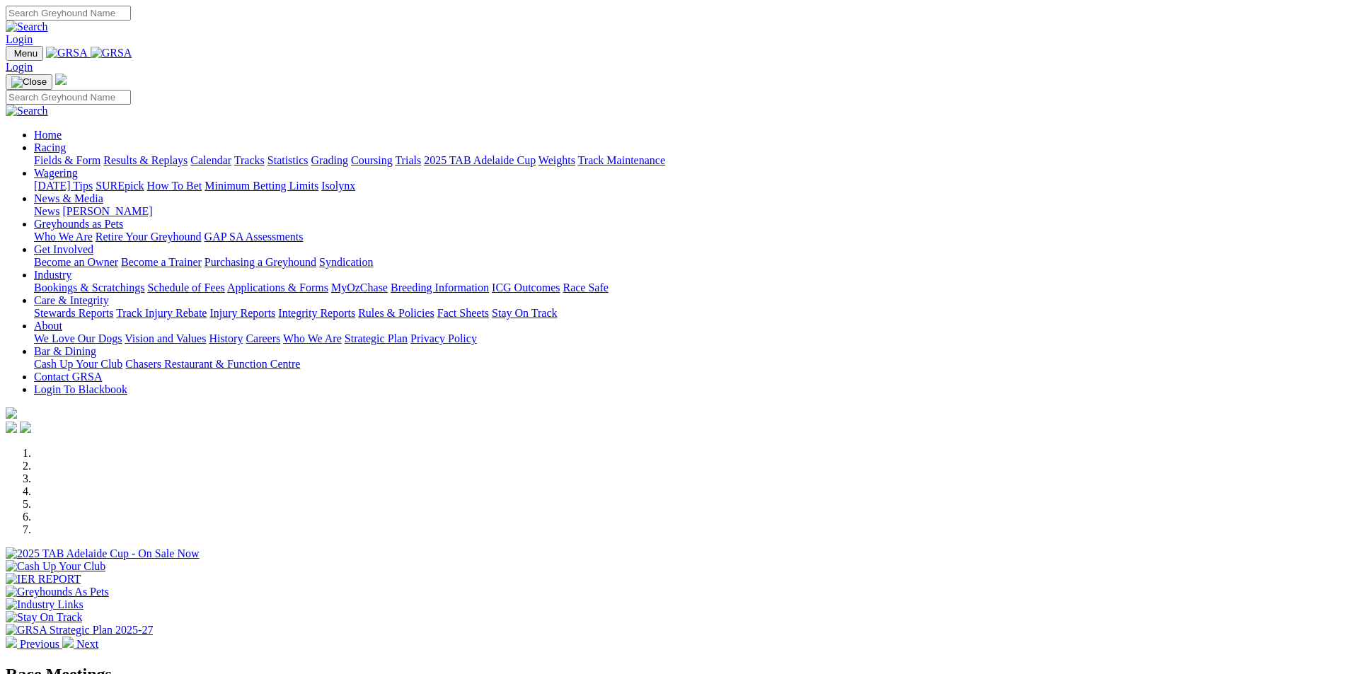
scroll to position [495, 0]
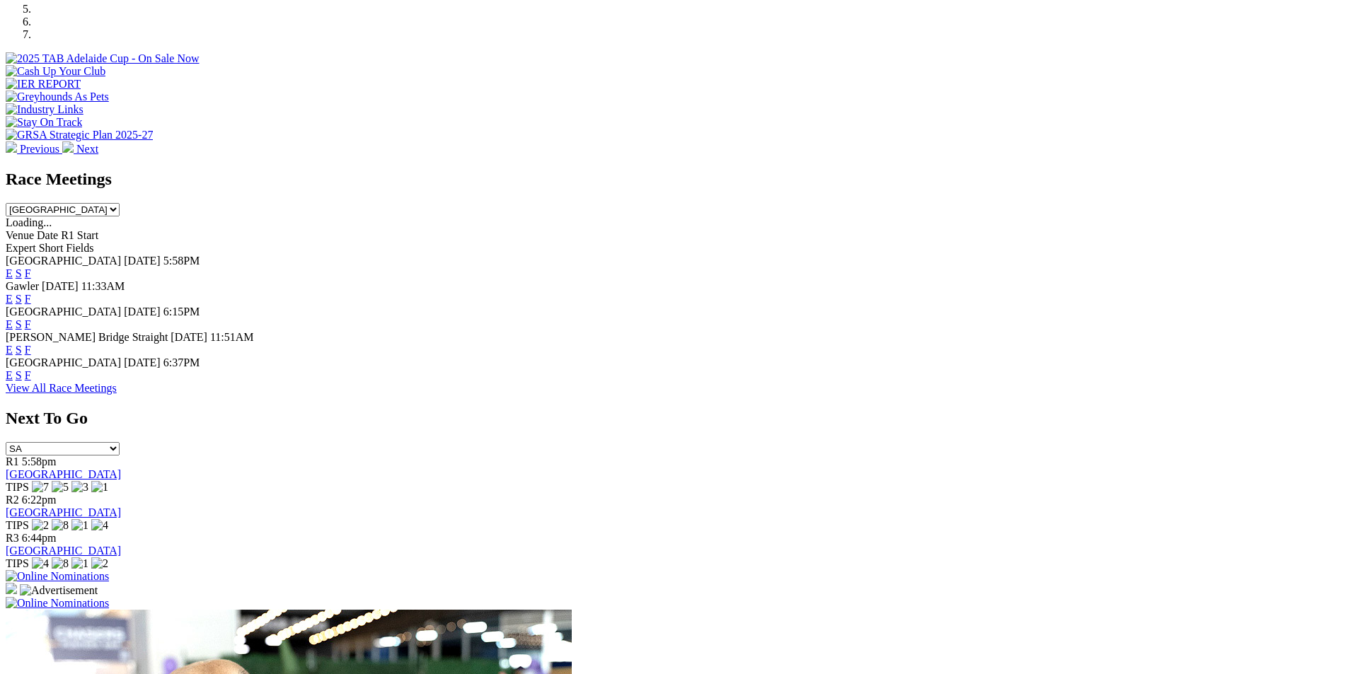
click at [120, 203] on select "South Australia New South Wales Northern Territory Queensland Tasmania Victoria…" at bounding box center [63, 209] width 114 height 13
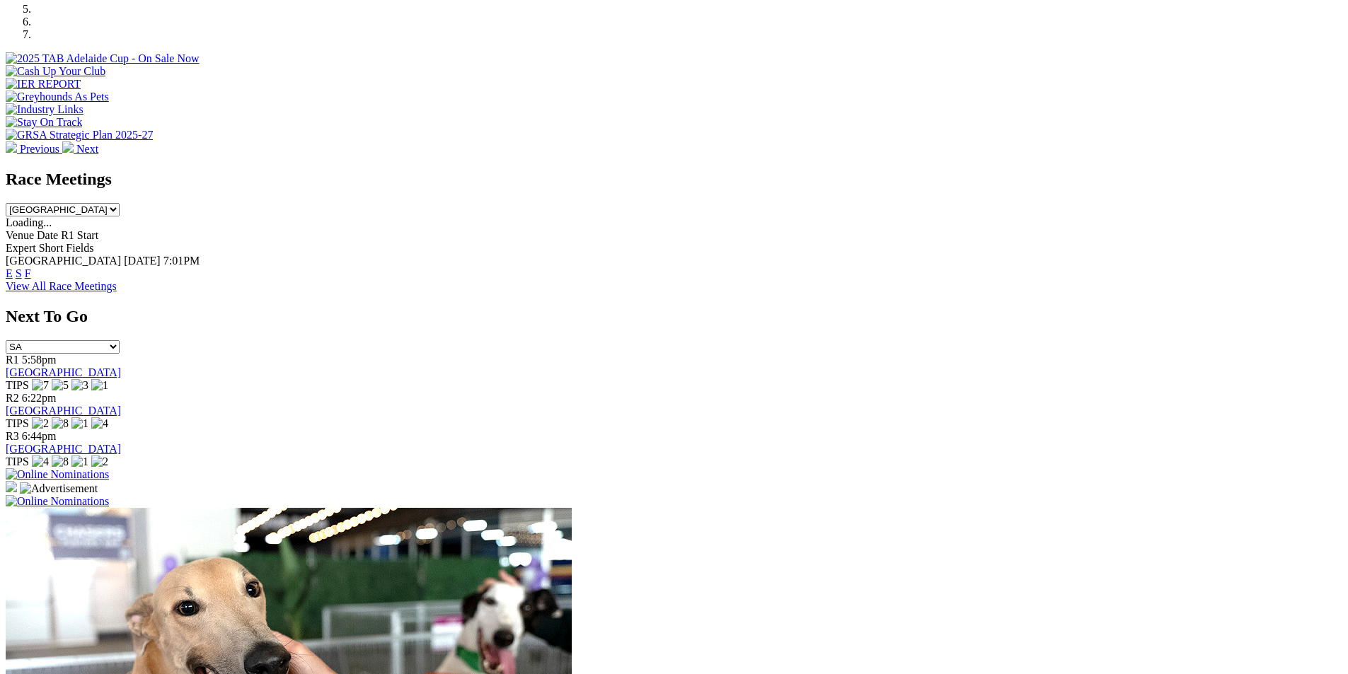
click at [120, 203] on select "South Australia New South Wales Northern Territory Queensland Tasmania Victoria…" at bounding box center [63, 209] width 114 height 13
select select "QLD"
click at [120, 203] on select "South Australia New South Wales Northern Territory Queensland Tasmania Victoria…" at bounding box center [63, 209] width 114 height 13
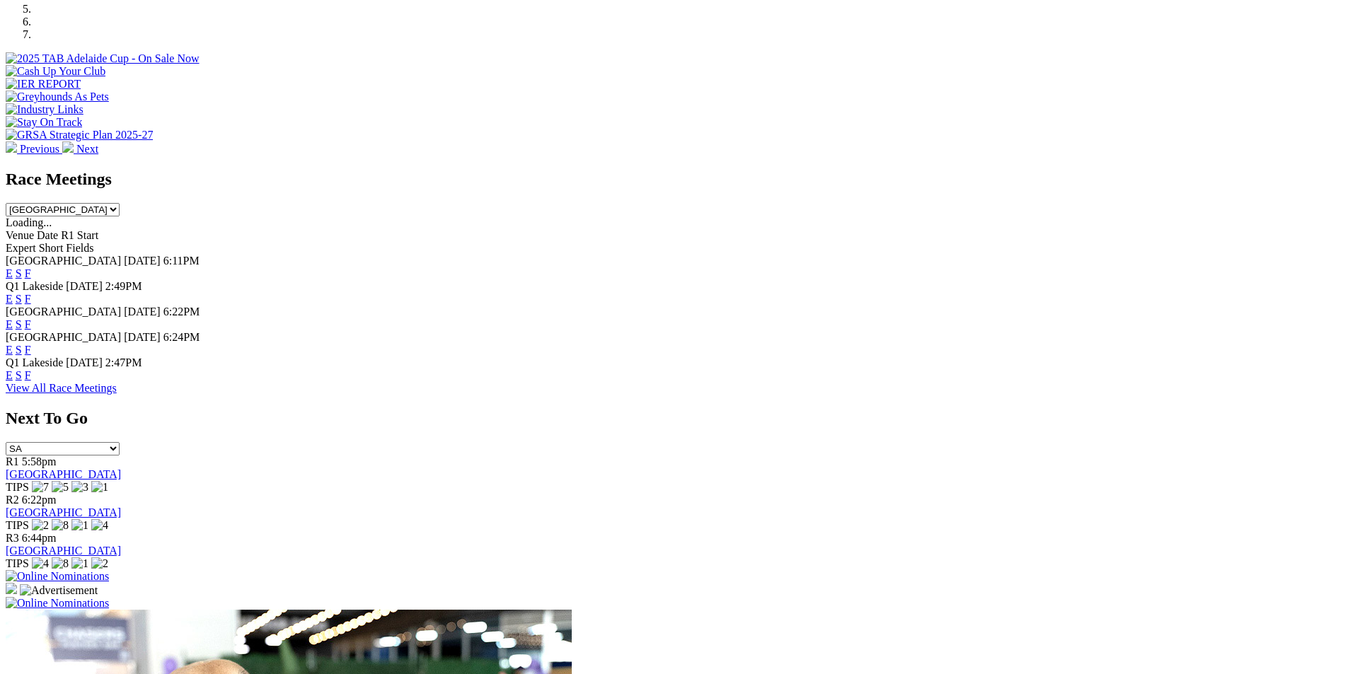
click at [13, 267] on link "E" at bounding box center [9, 273] width 7 height 12
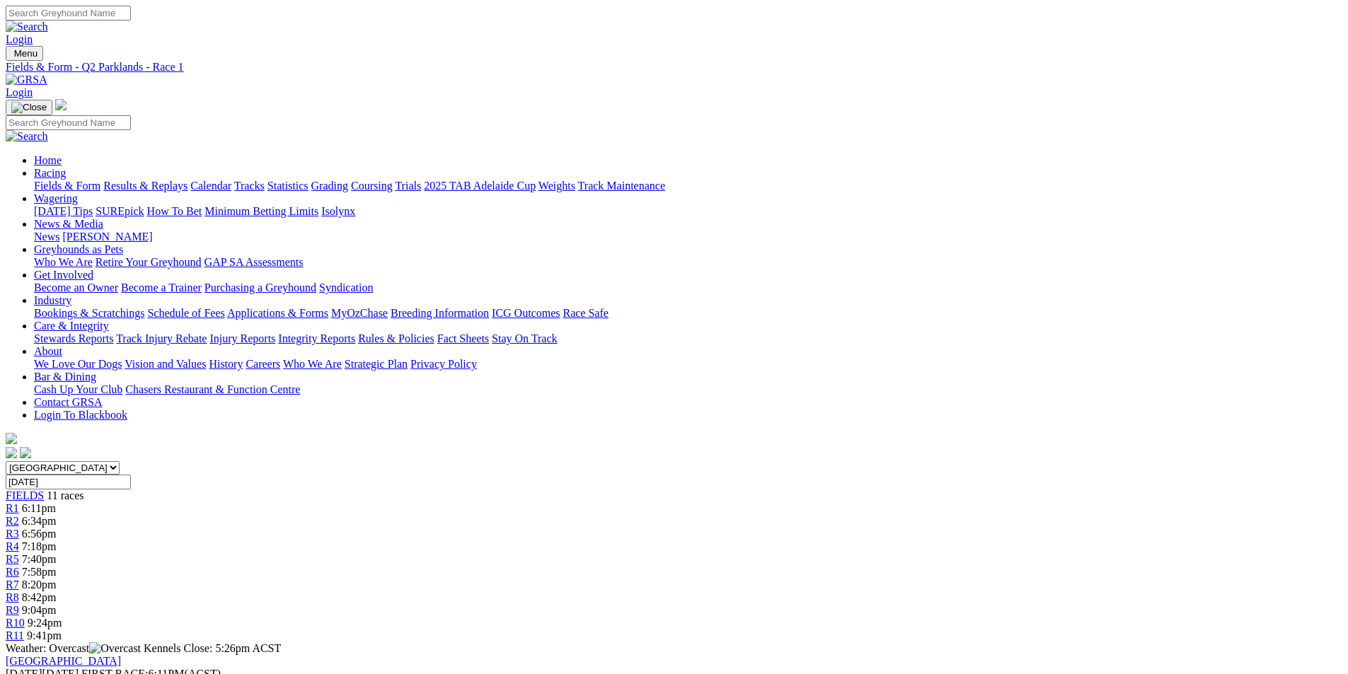
click at [19, 592] on link "R8" at bounding box center [12, 598] width 13 height 12
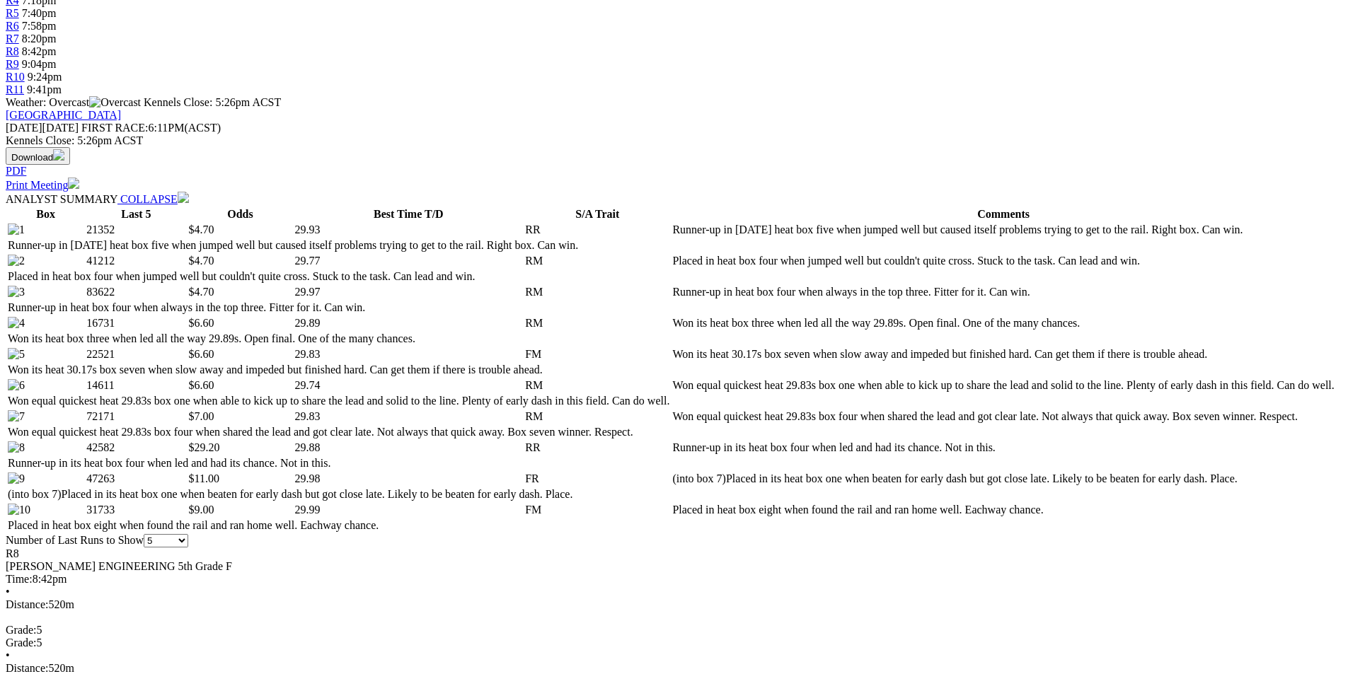
scroll to position [566, 0]
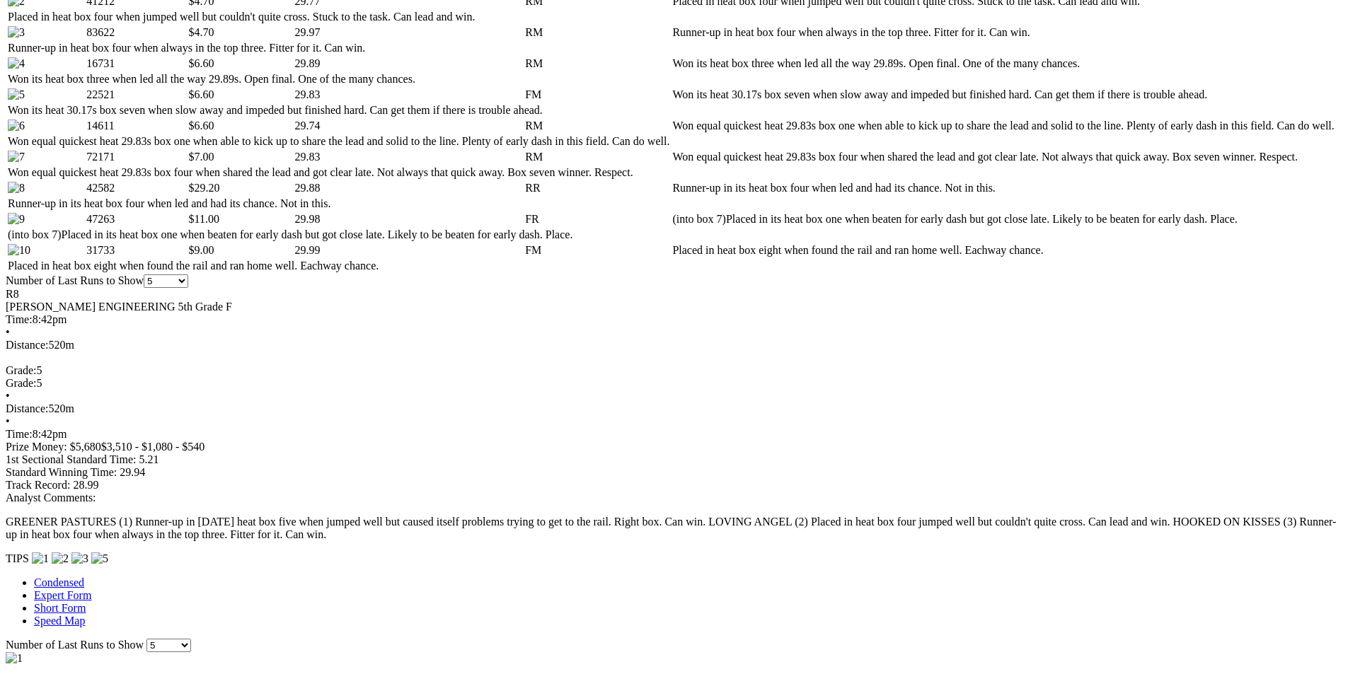
scroll to position [849, 0]
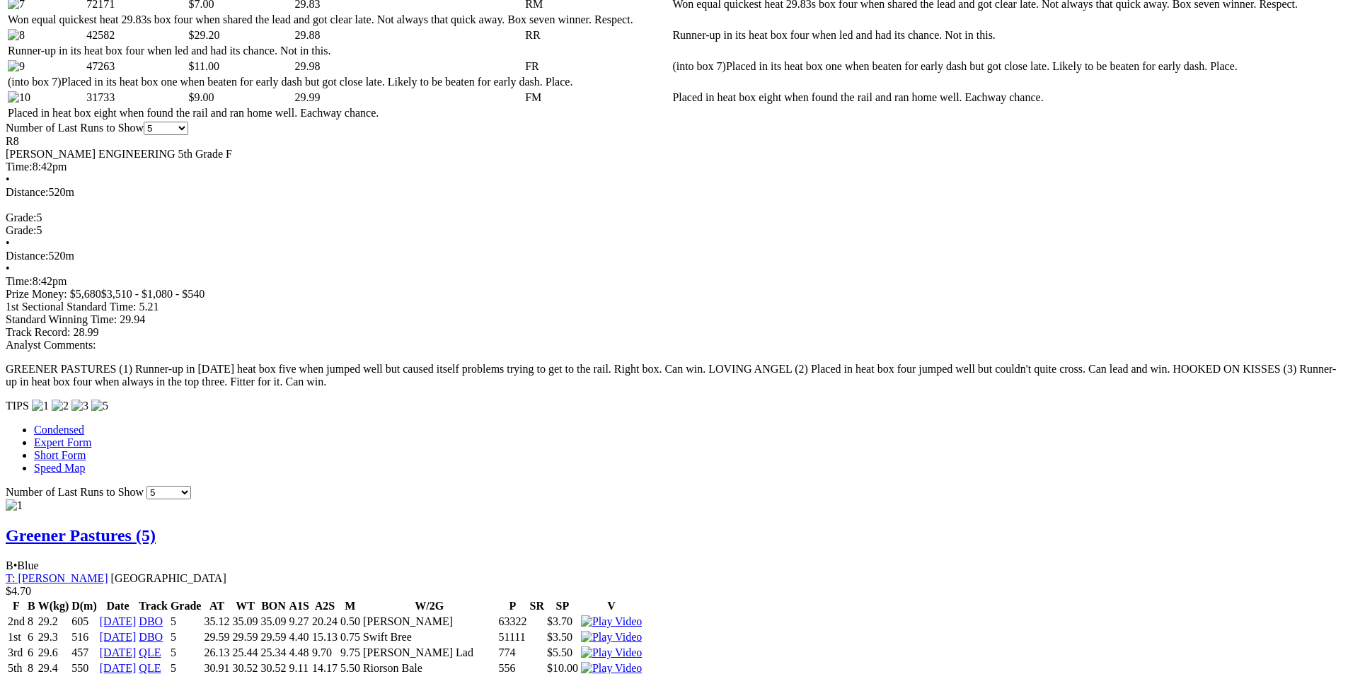
scroll to position [991, 0]
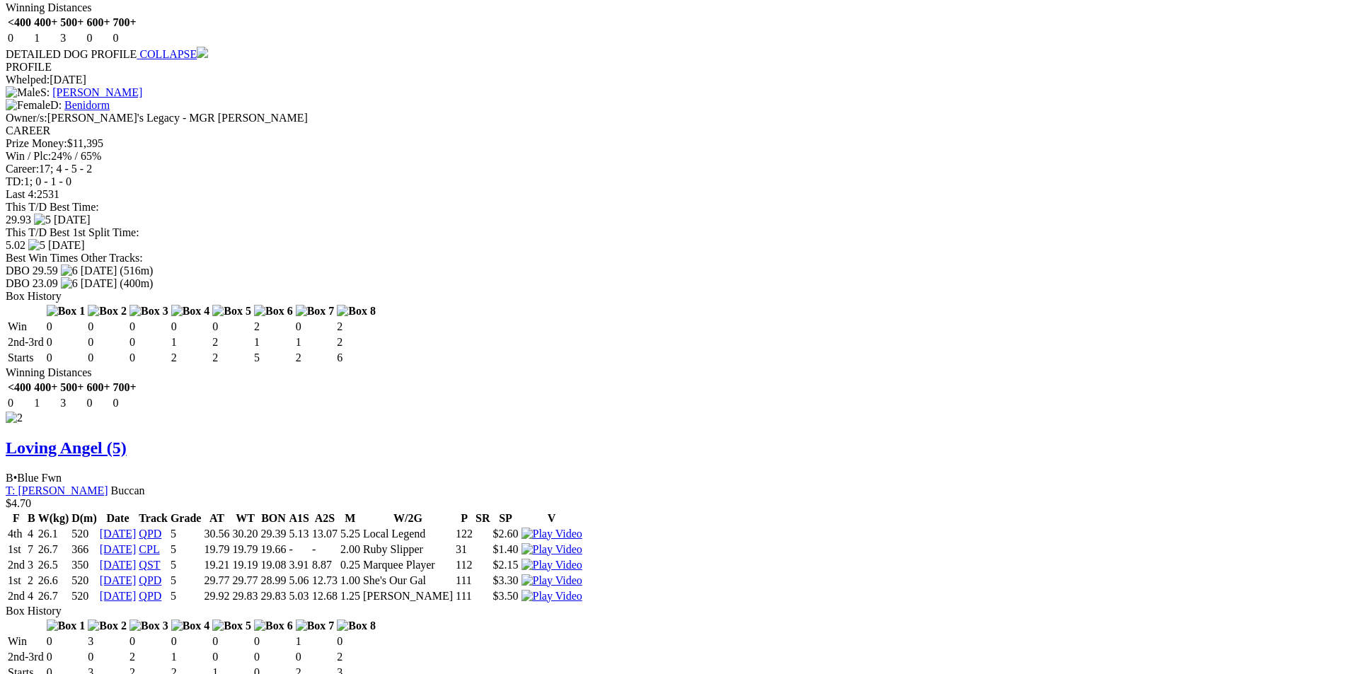
scroll to position [1769, 0]
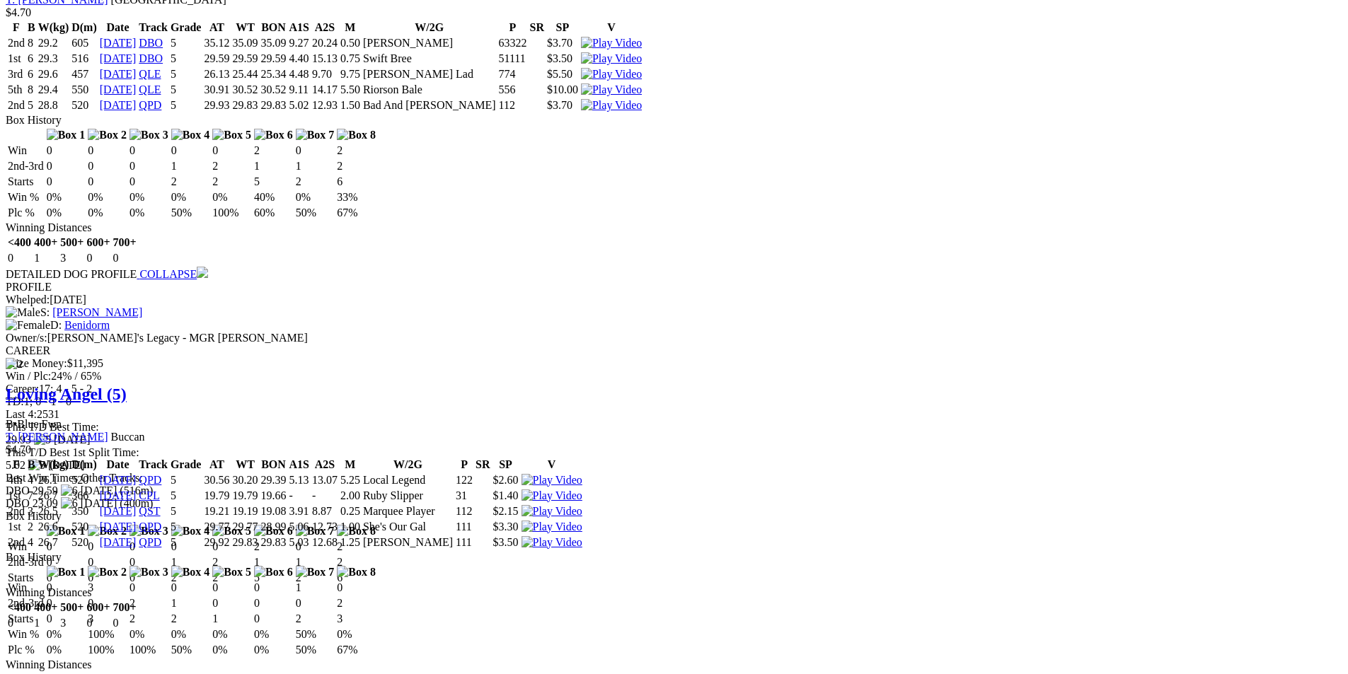
scroll to position [1769, 0]
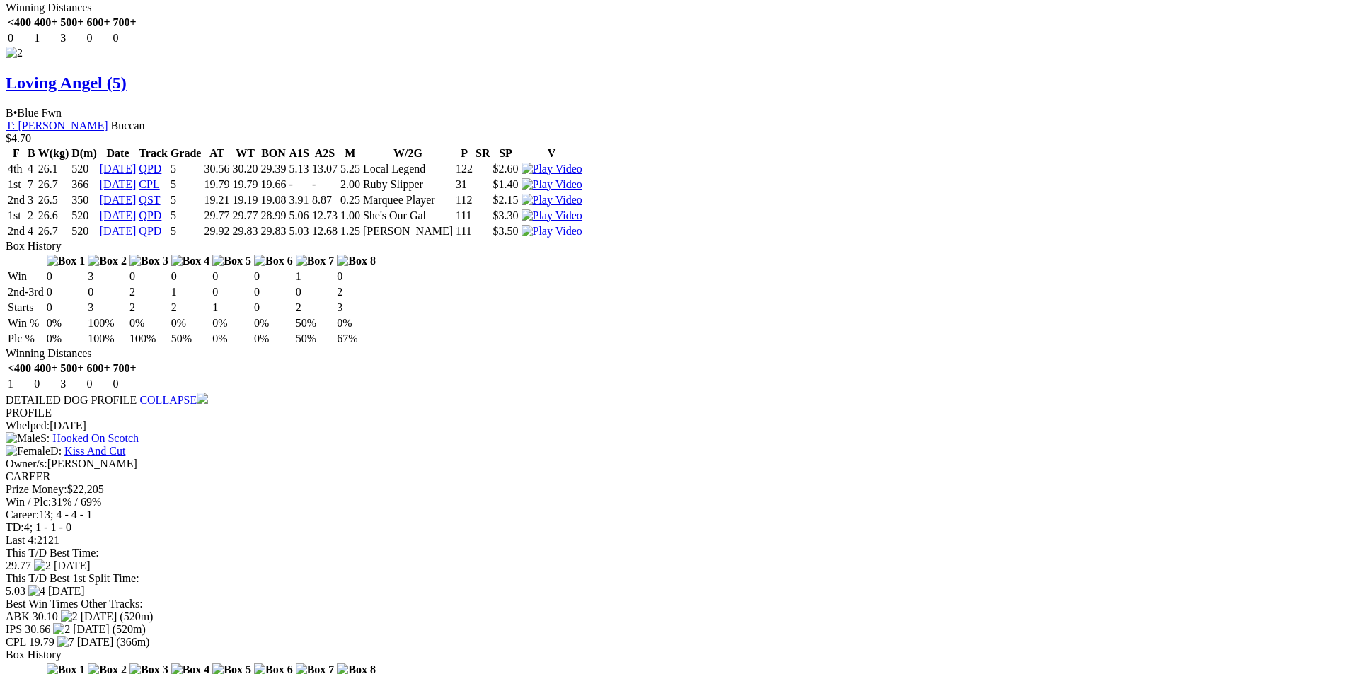
scroll to position [2052, 0]
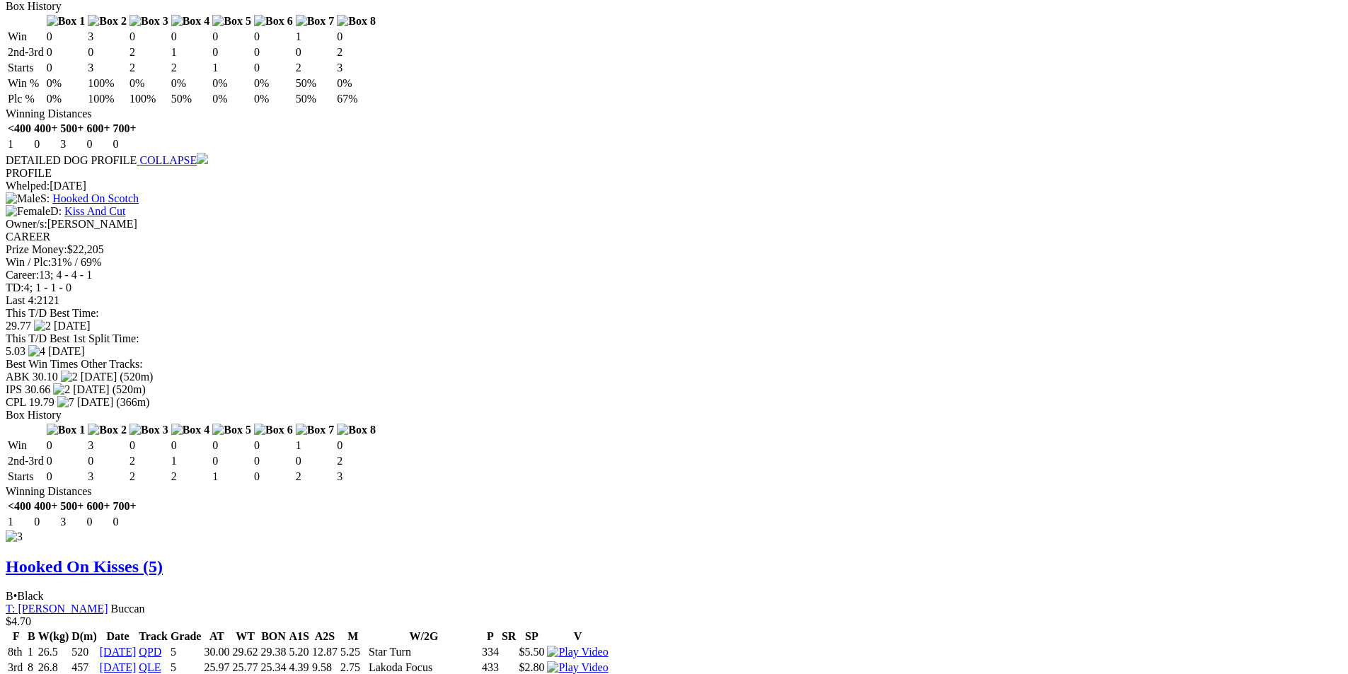
scroll to position [2375, 0]
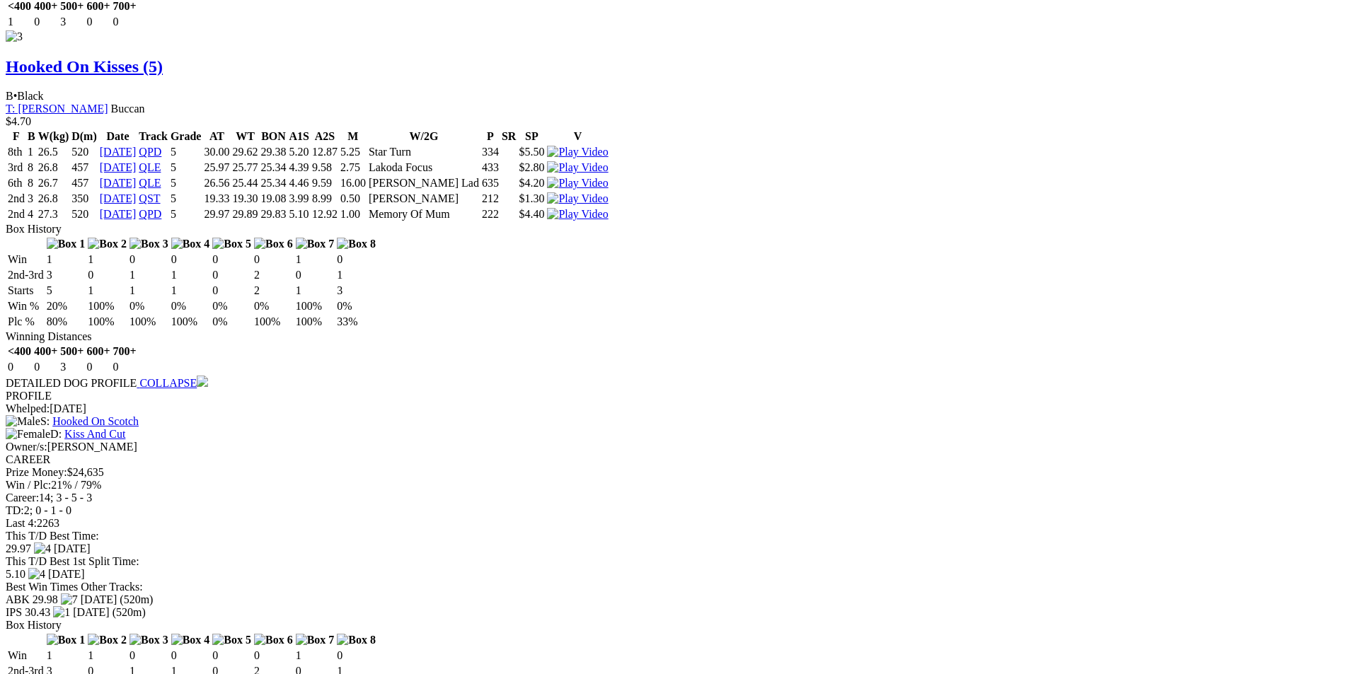
scroll to position [2571, 0]
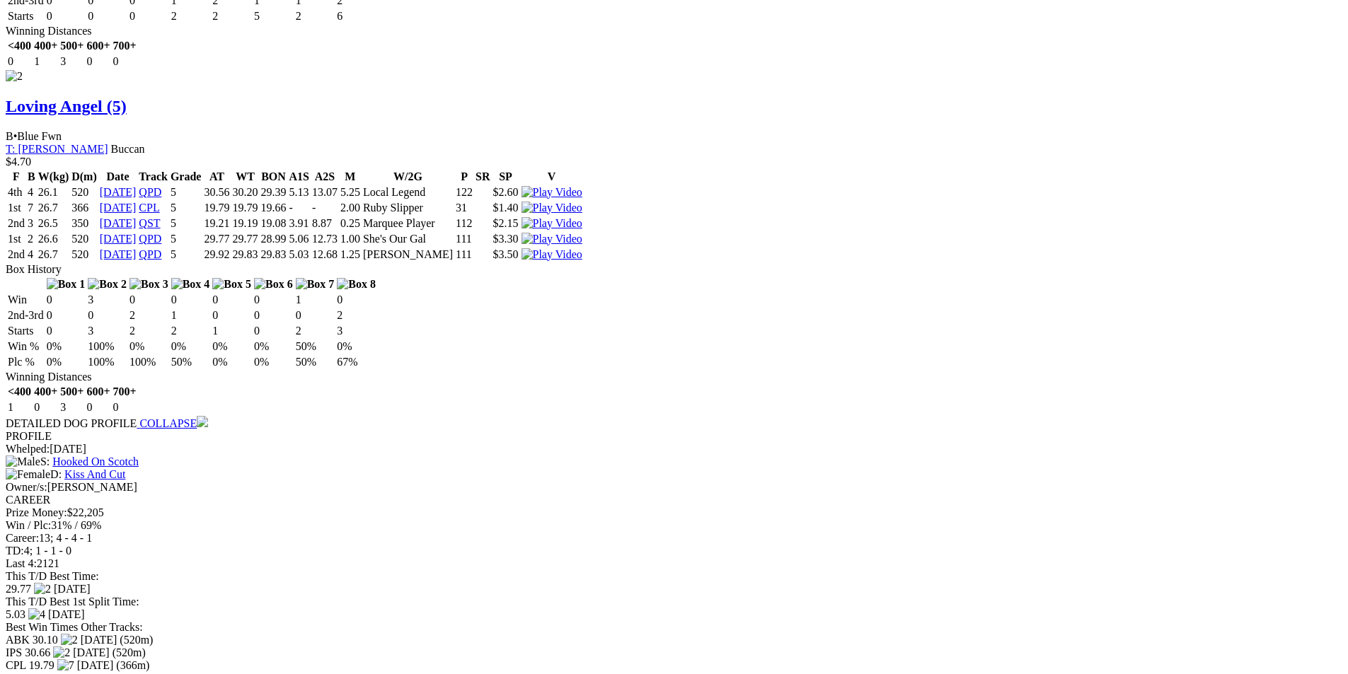
scroll to position [2170, 0]
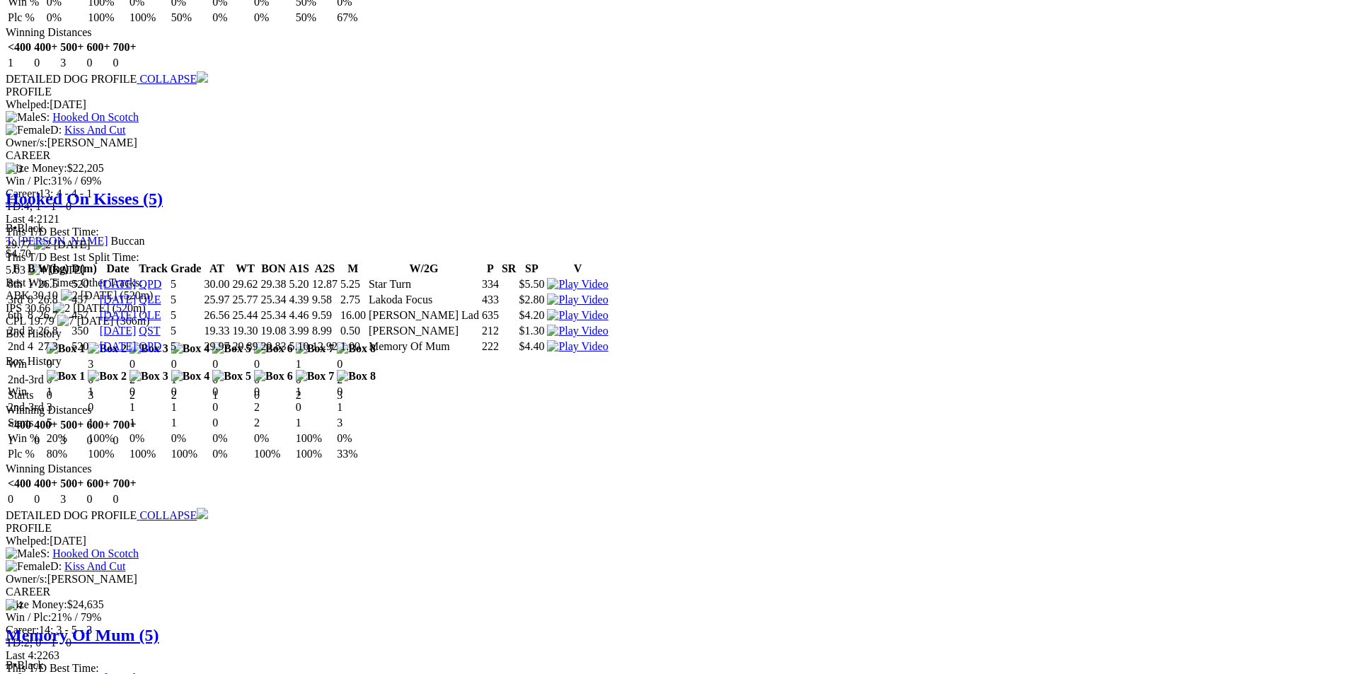
scroll to position [2641, 0]
